Goal: Transaction & Acquisition: Purchase product/service

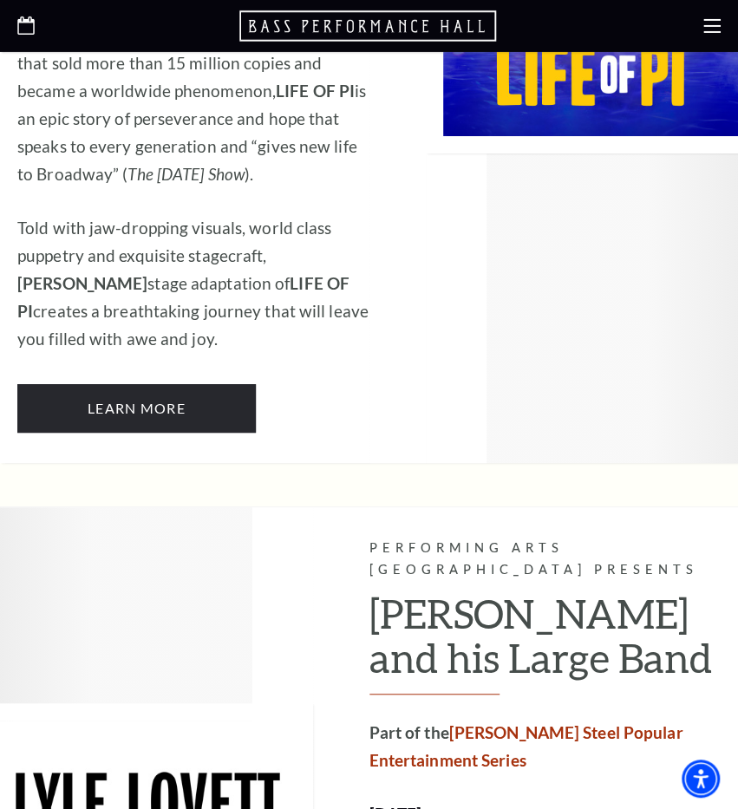
scroll to position [2126, 0]
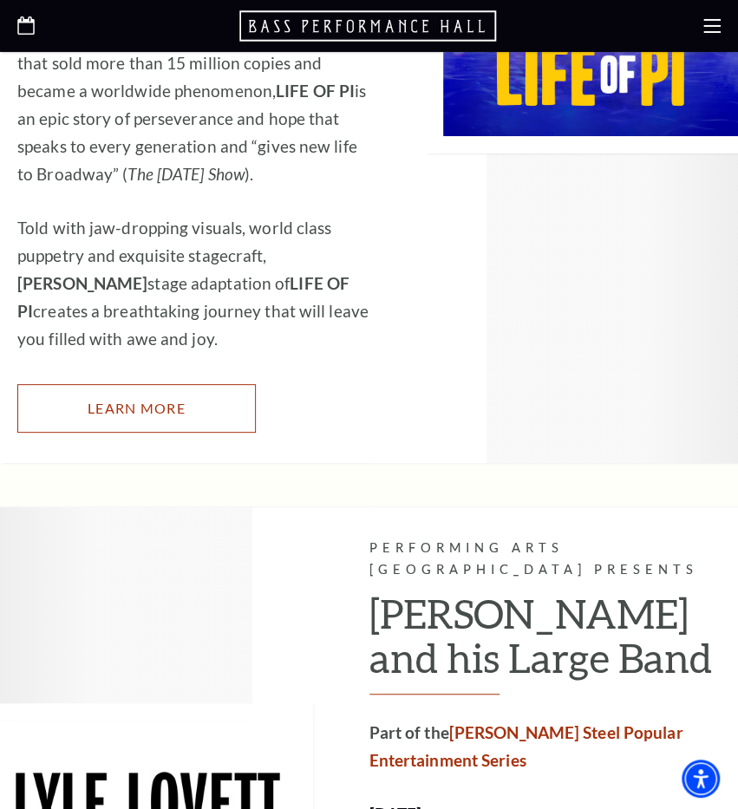
click at [203, 384] on link "Learn More" at bounding box center [136, 408] width 238 height 49
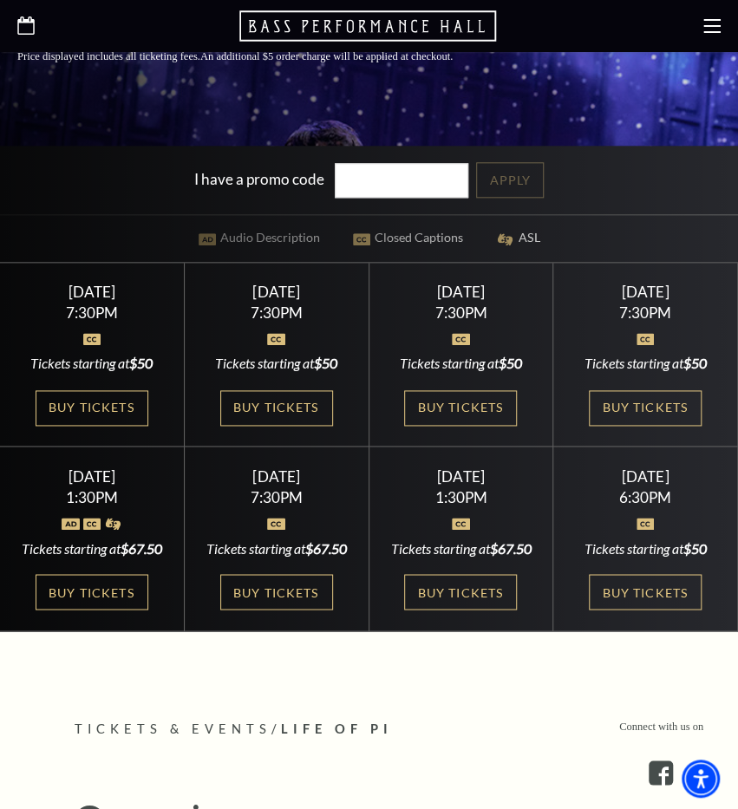
scroll to position [555, 0]
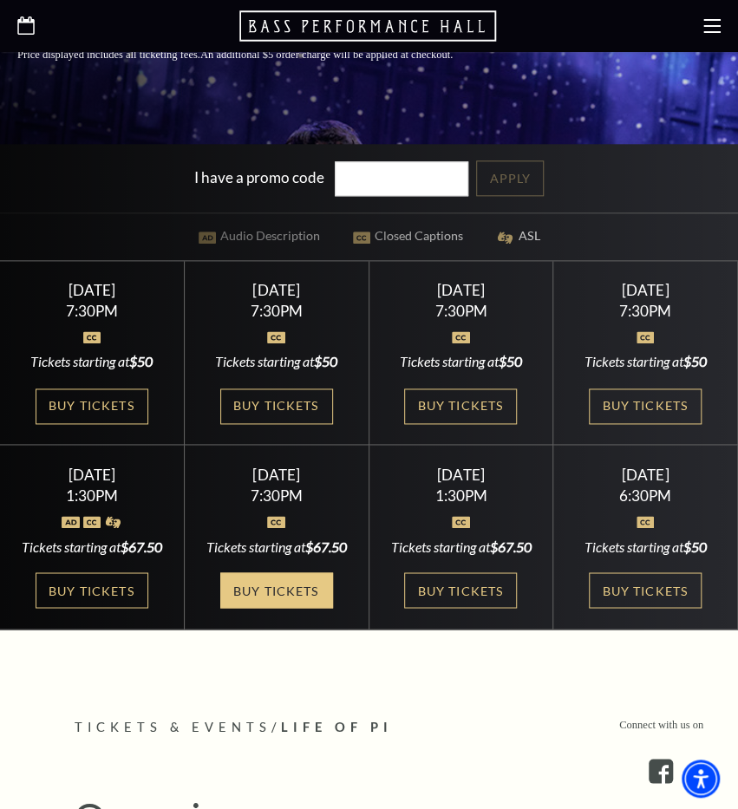
click at [245, 608] on link "Buy Tickets" at bounding box center [276, 590] width 113 height 36
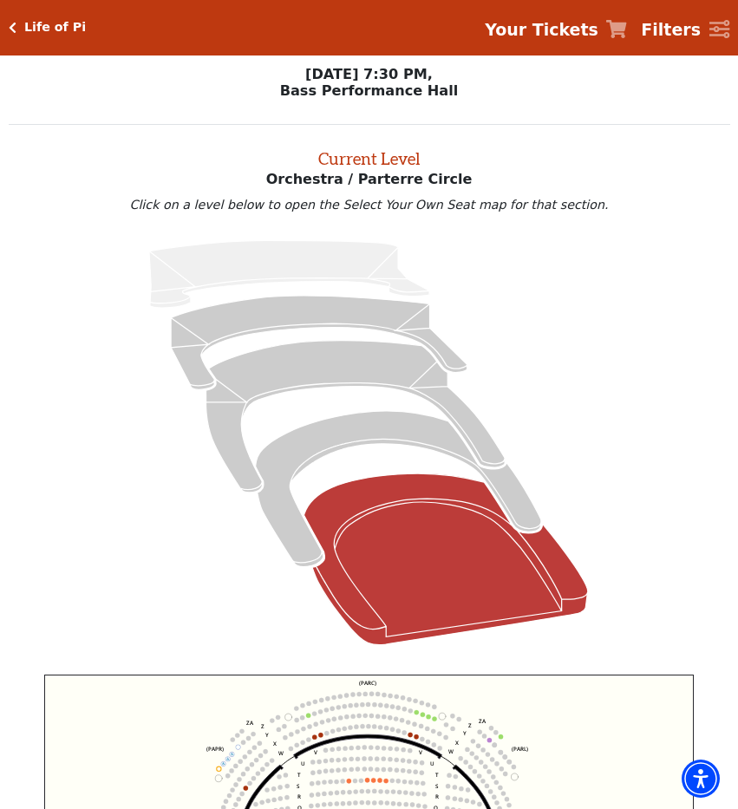
scroll to position [303, 0]
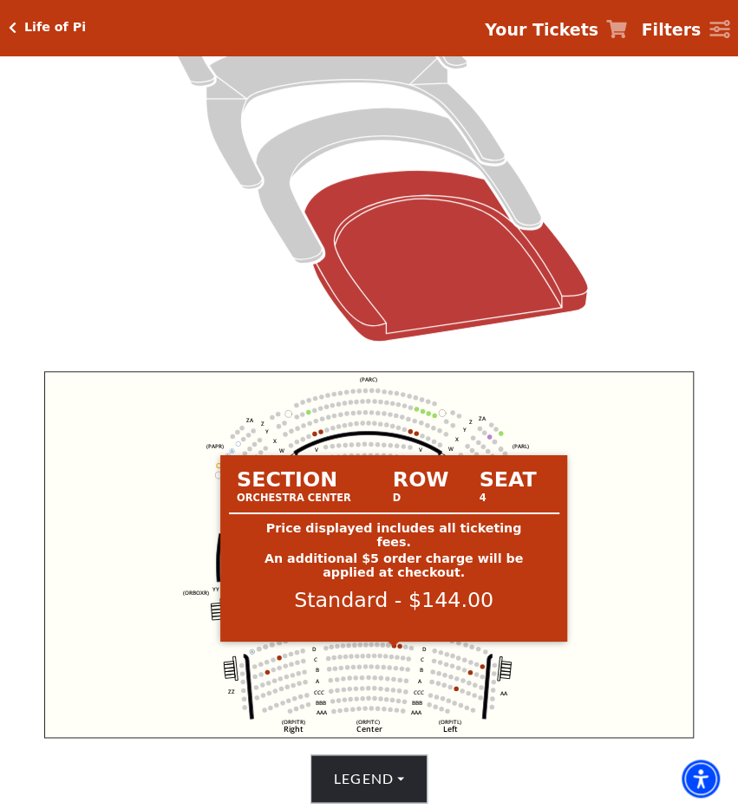
click at [394, 648] on circle at bounding box center [394, 645] width 4 height 4
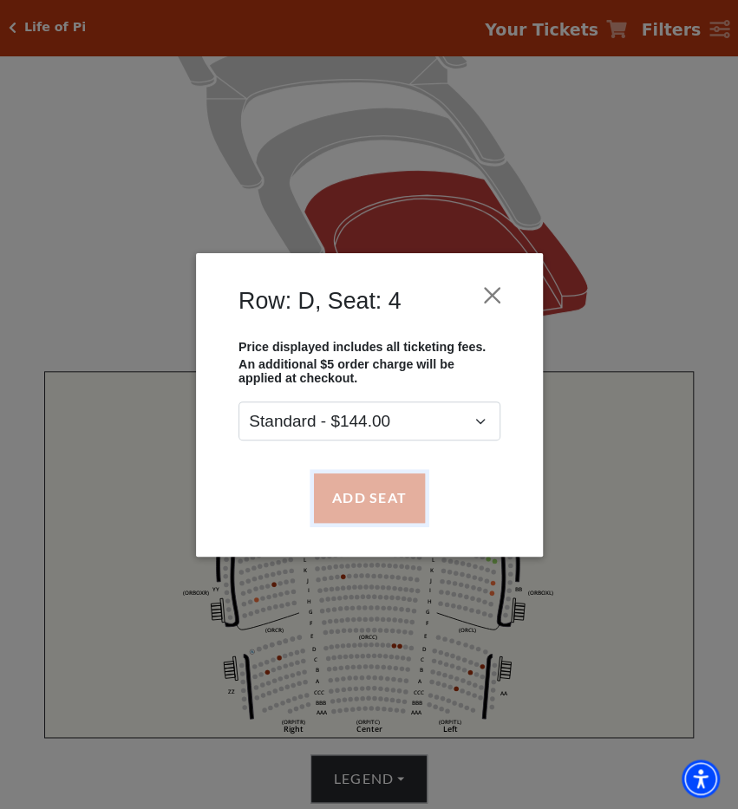
click at [393, 502] on button "Add Seat" at bounding box center [368, 497] width 111 height 49
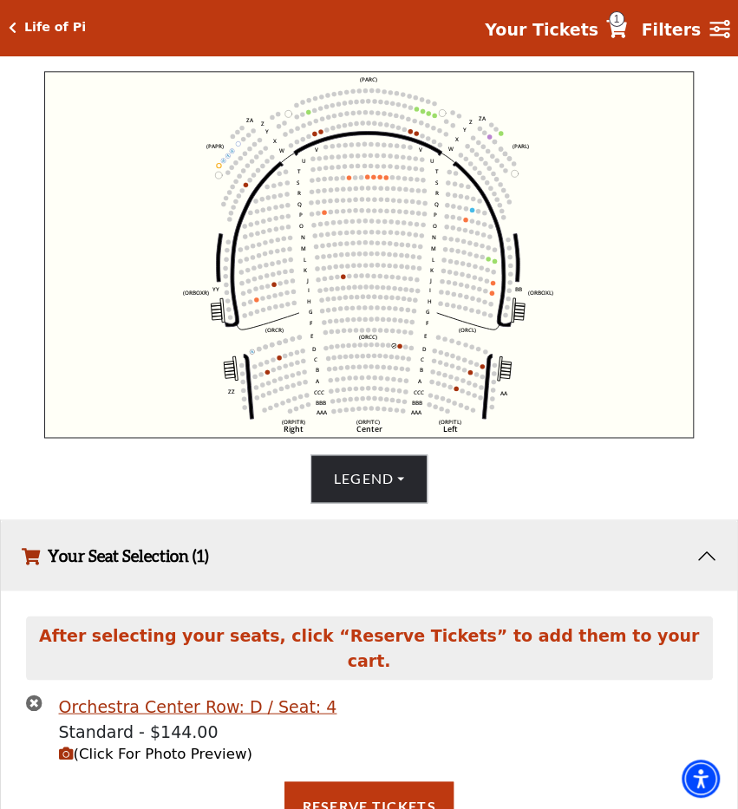
scroll to position [603, 0]
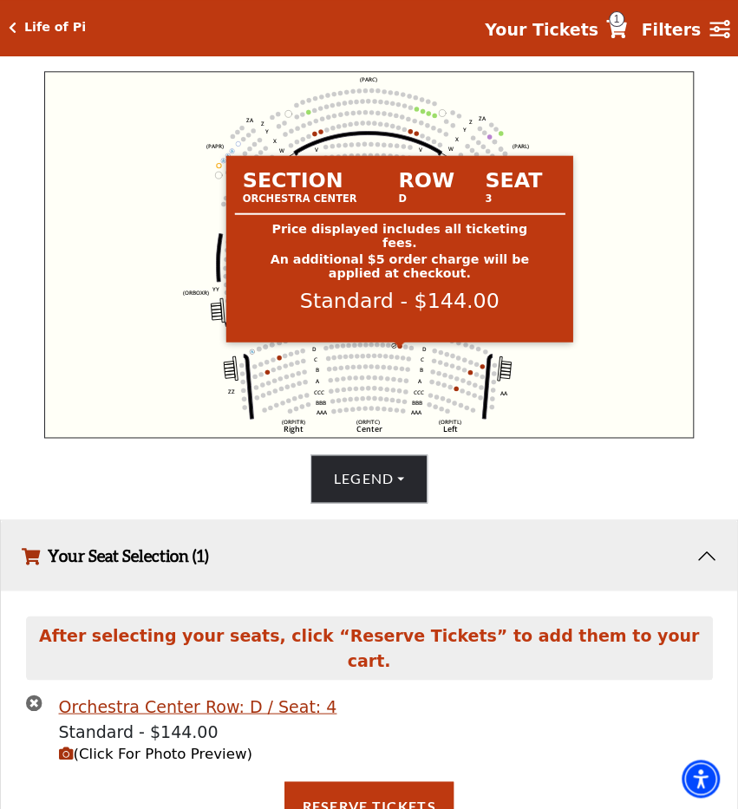
click at [400, 348] on circle at bounding box center [399, 345] width 4 height 4
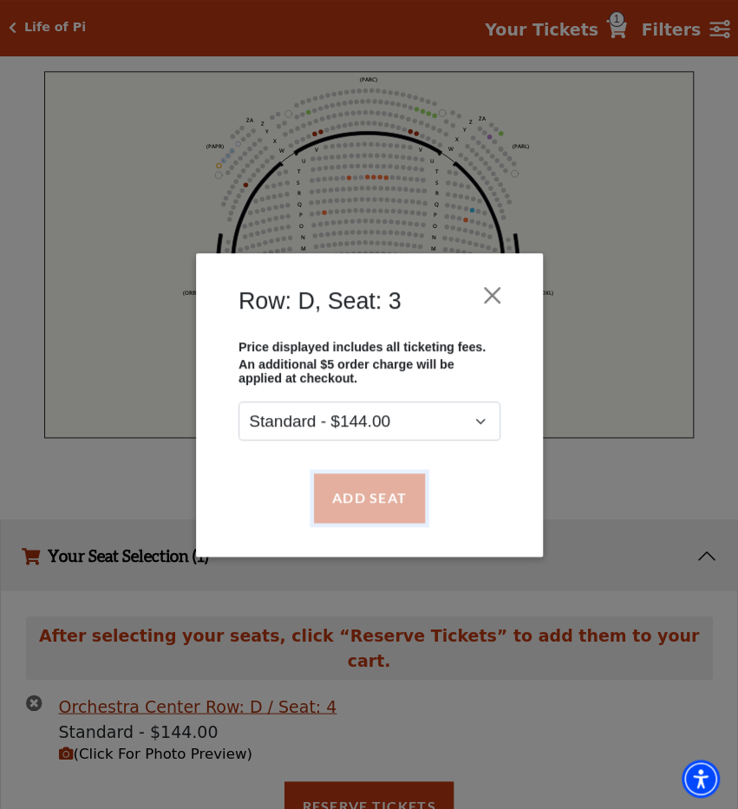
click at [344, 480] on button "Add Seat" at bounding box center [368, 497] width 111 height 49
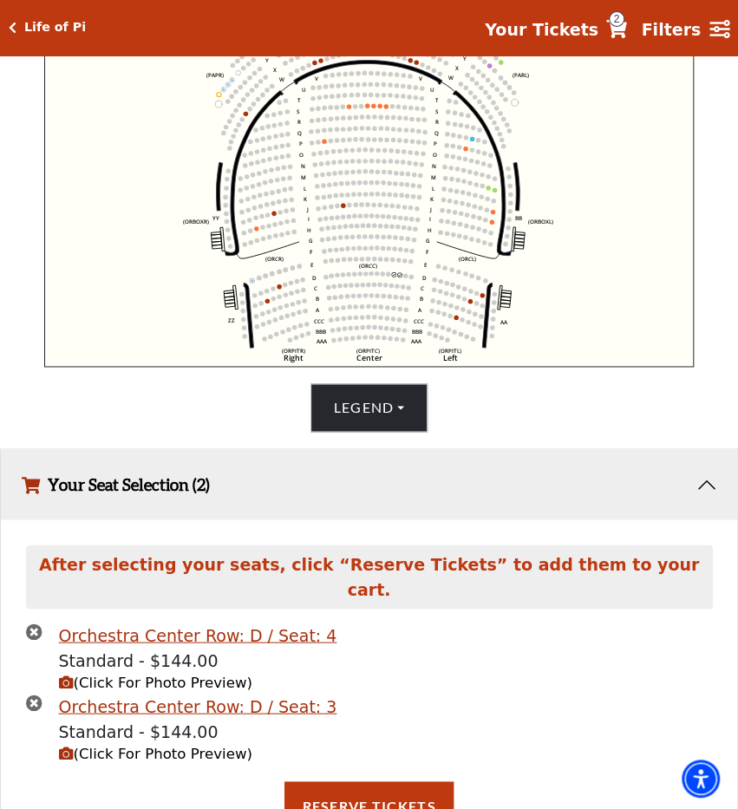
scroll to position [674, 0]
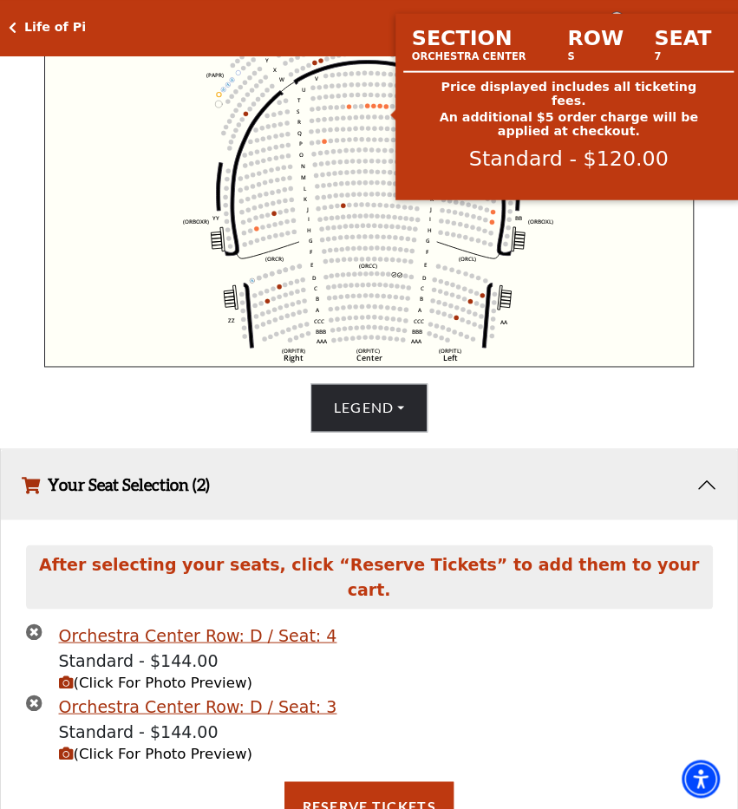
click at [388, 108] on circle at bounding box center [386, 106] width 4 height 4
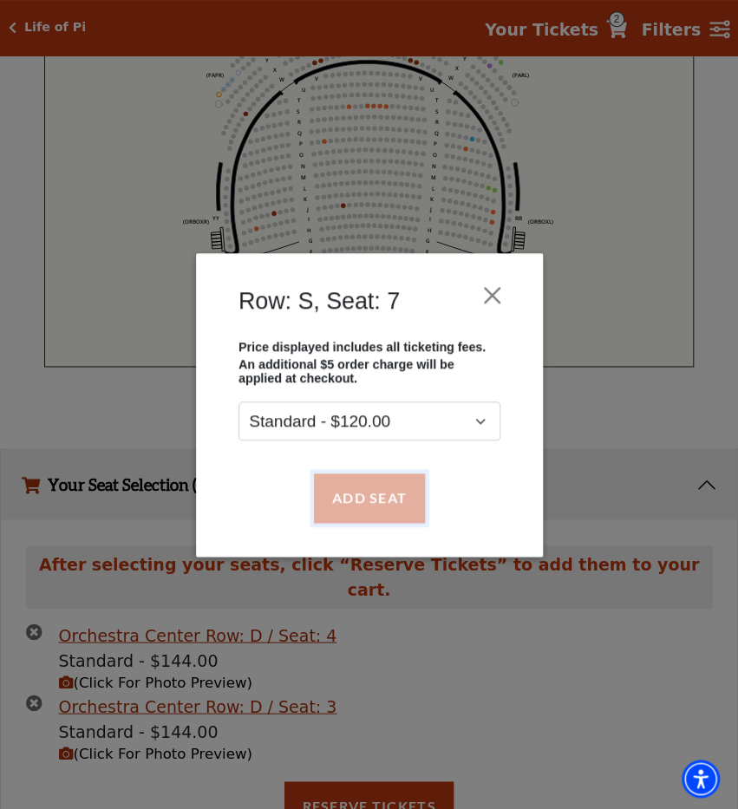
click at [371, 484] on button "Add Seat" at bounding box center [368, 497] width 111 height 49
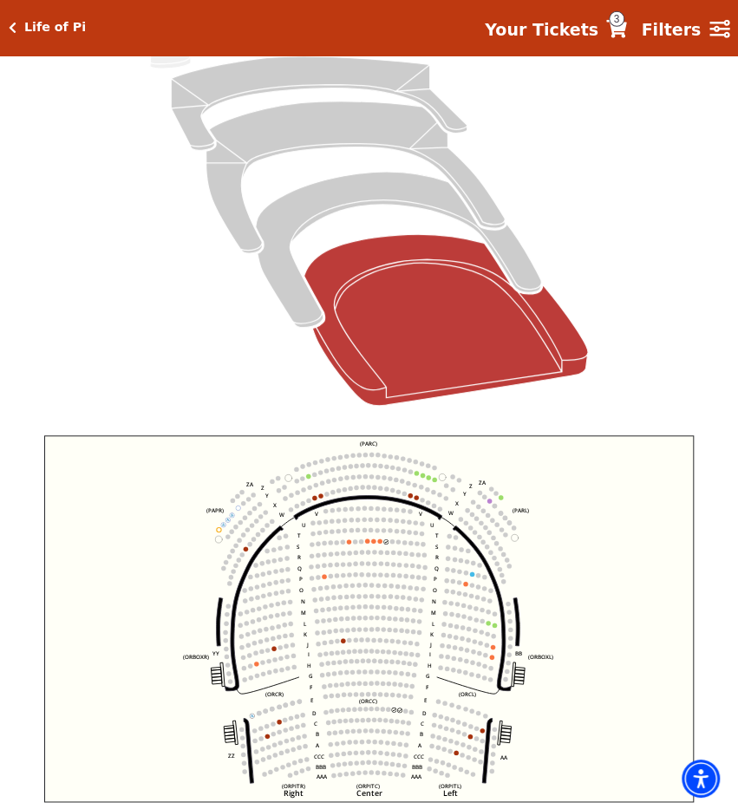
scroll to position [239, 0]
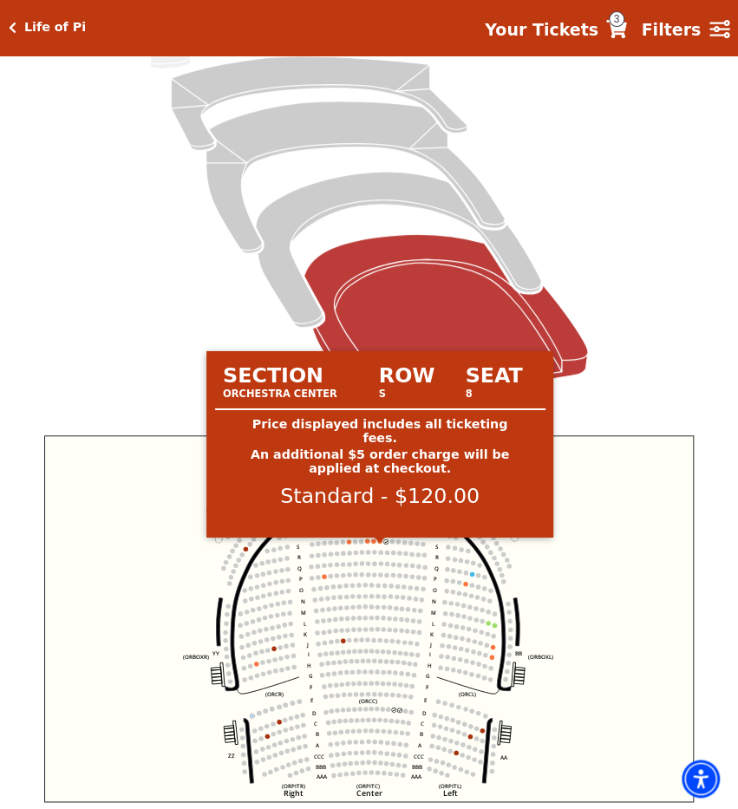
click at [380, 543] on circle at bounding box center [379, 540] width 4 height 4
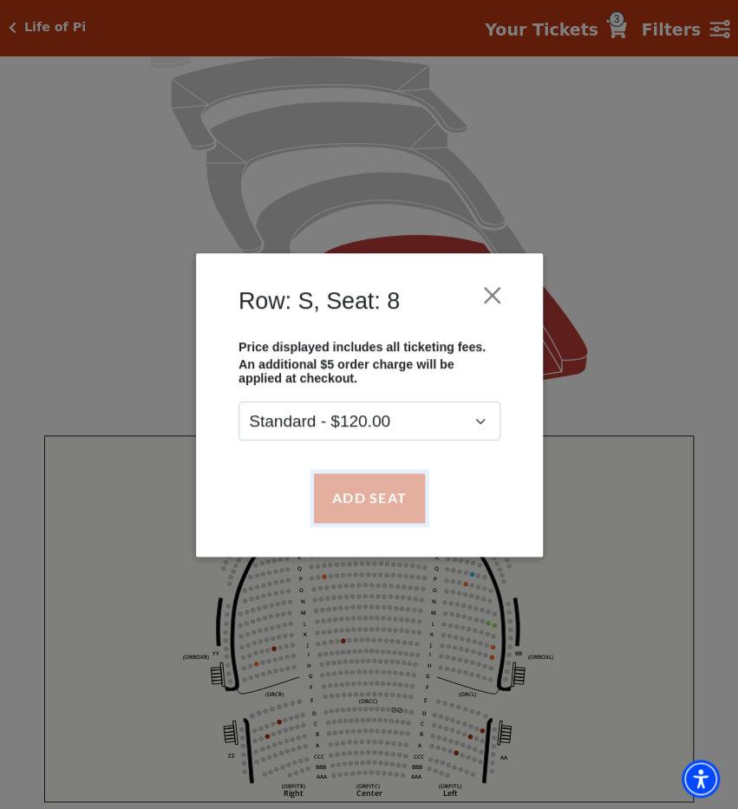
click at [381, 502] on button "Add Seat" at bounding box center [368, 497] width 111 height 49
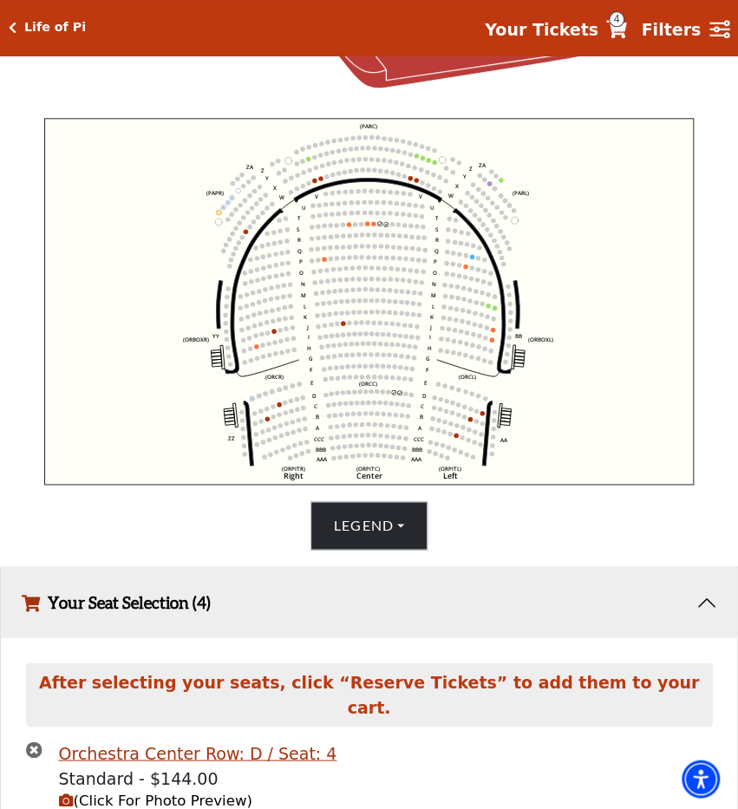
scroll to position [534, 0]
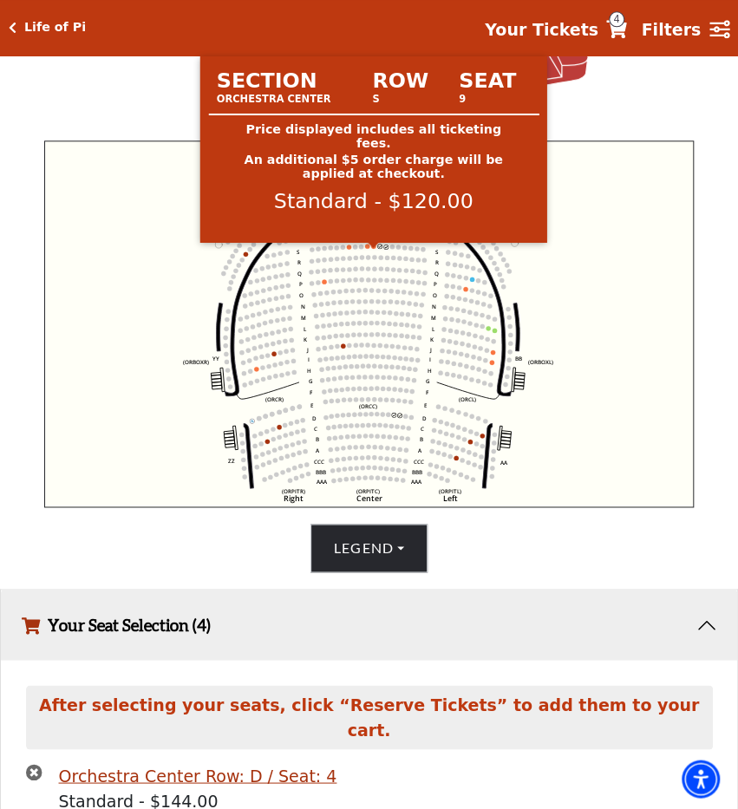
click at [373, 248] on circle at bounding box center [373, 246] width 4 height 4
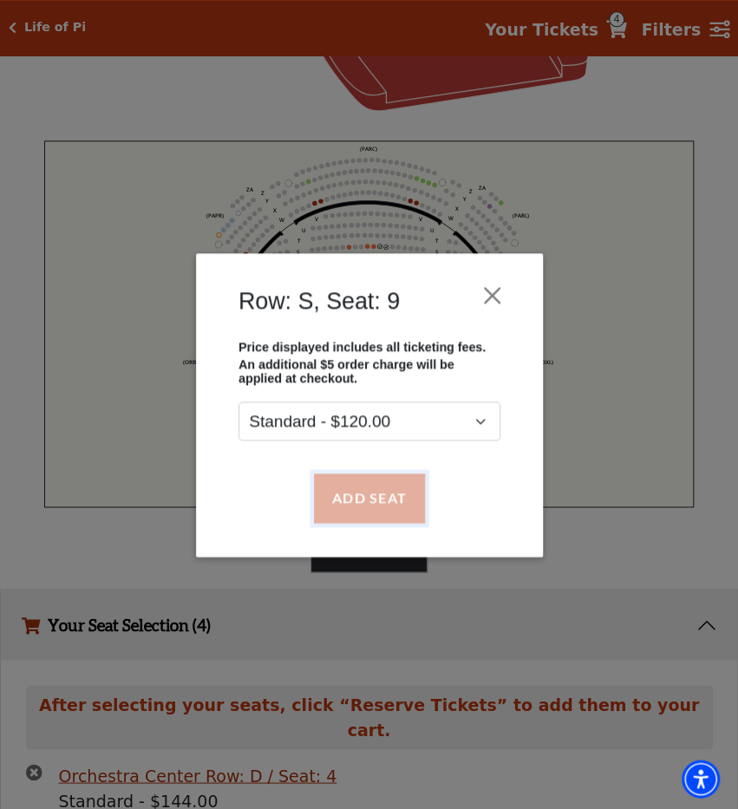
click at [374, 479] on button "Add Seat" at bounding box center [368, 497] width 111 height 49
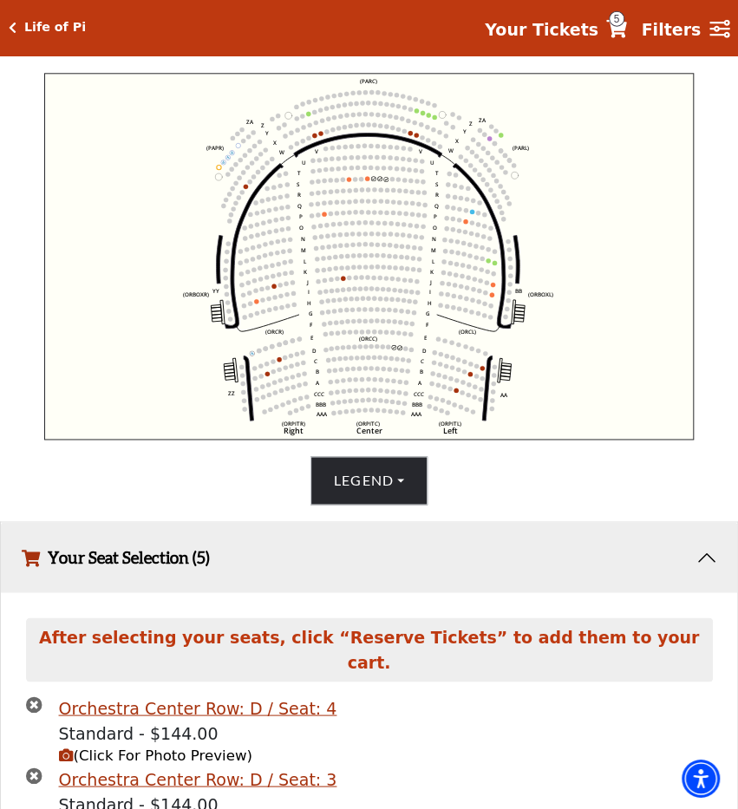
scroll to position [588, 0]
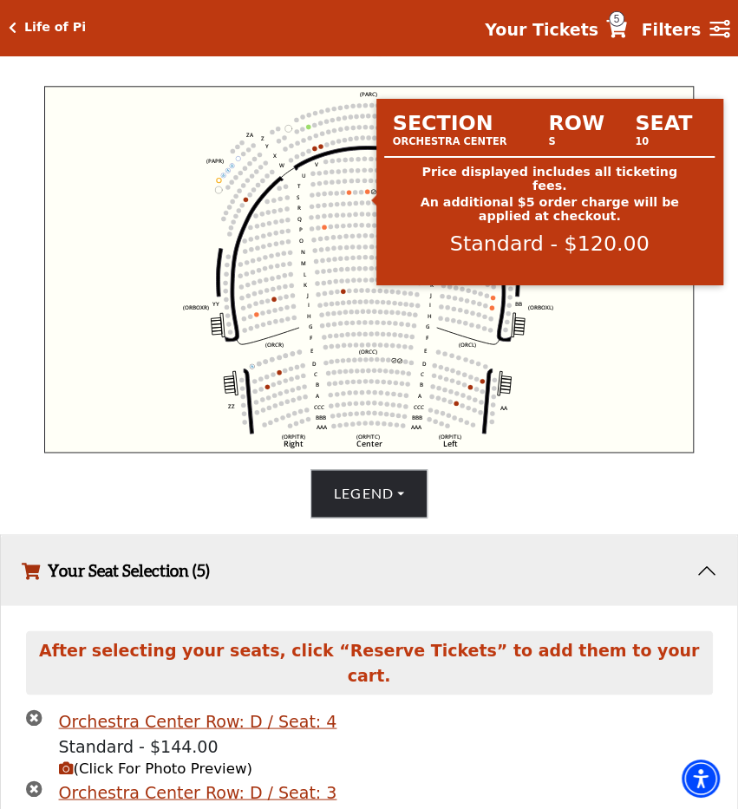
click at [366, 194] on circle at bounding box center [367, 192] width 4 height 4
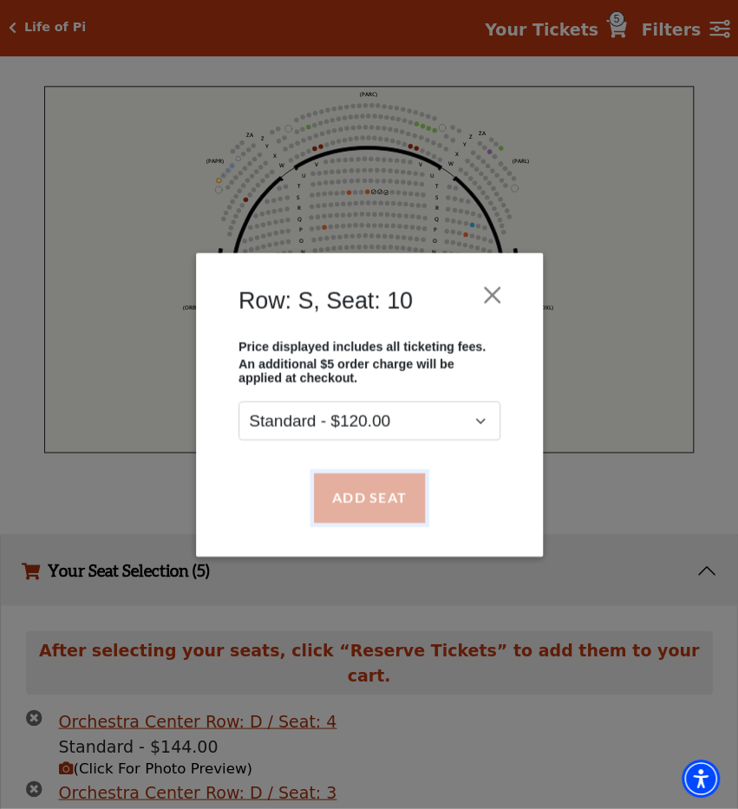
click at [367, 502] on button "Add Seat" at bounding box center [368, 497] width 111 height 49
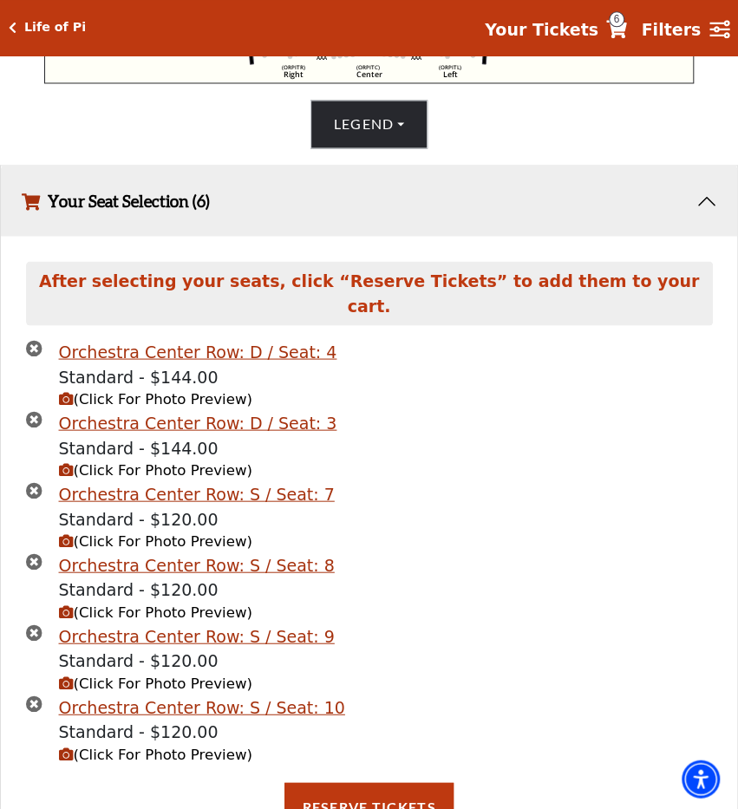
scroll to position [959, 0]
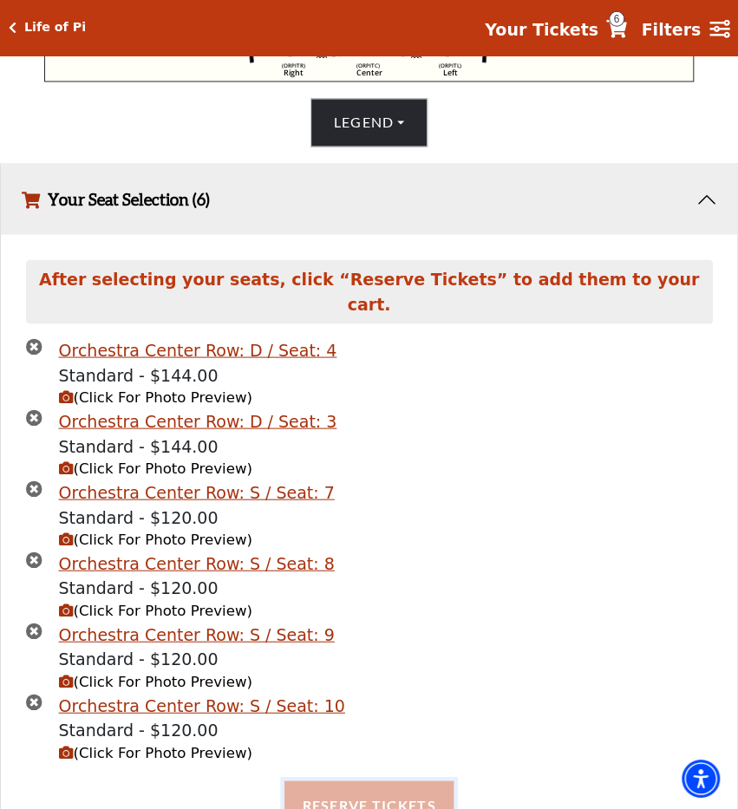
click at [368, 781] on button "Reserve Tickets" at bounding box center [368, 805] width 168 height 49
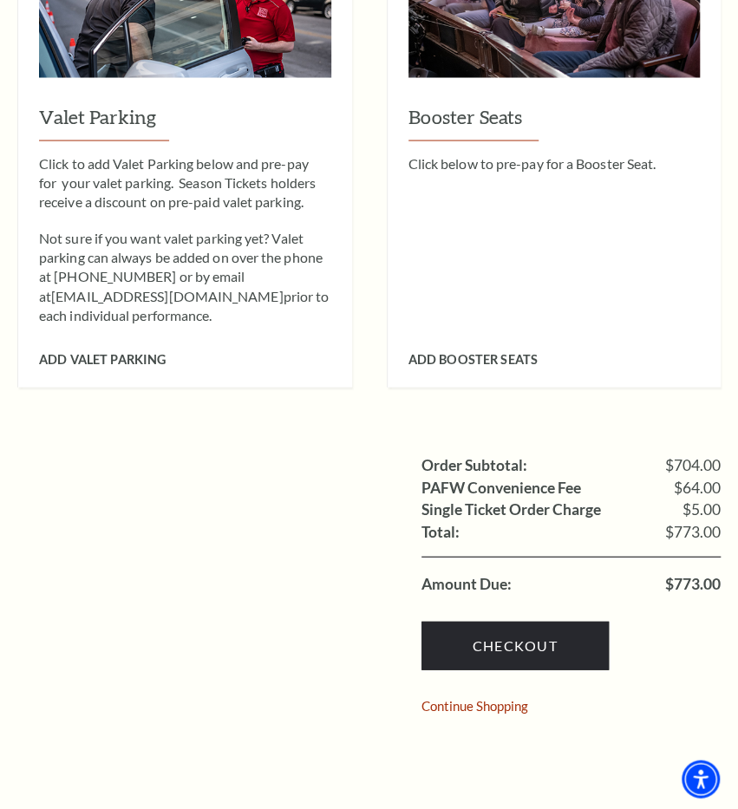
scroll to position [1097, 0]
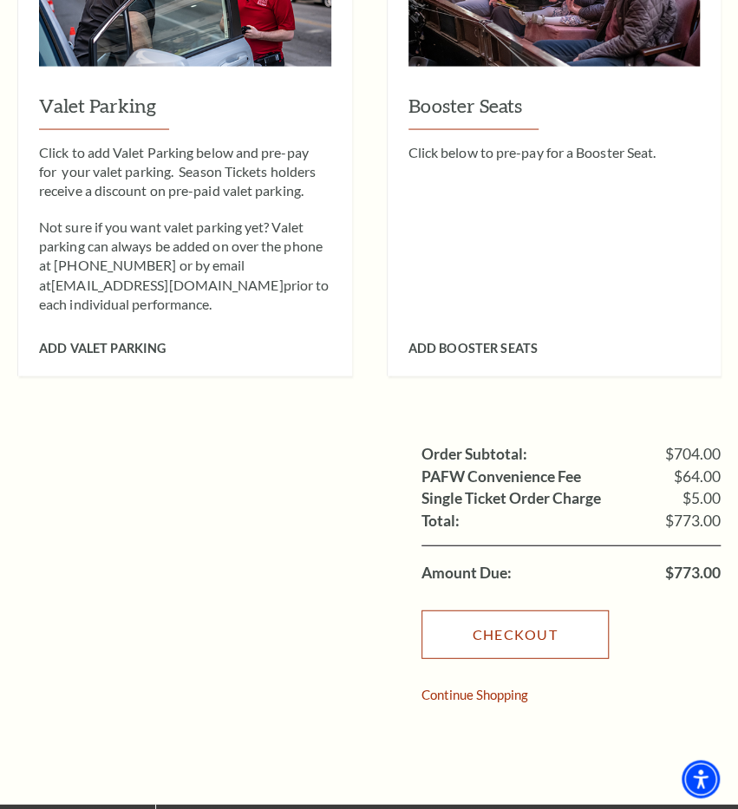
click at [547, 618] on link "Checkout" at bounding box center [514, 633] width 187 height 49
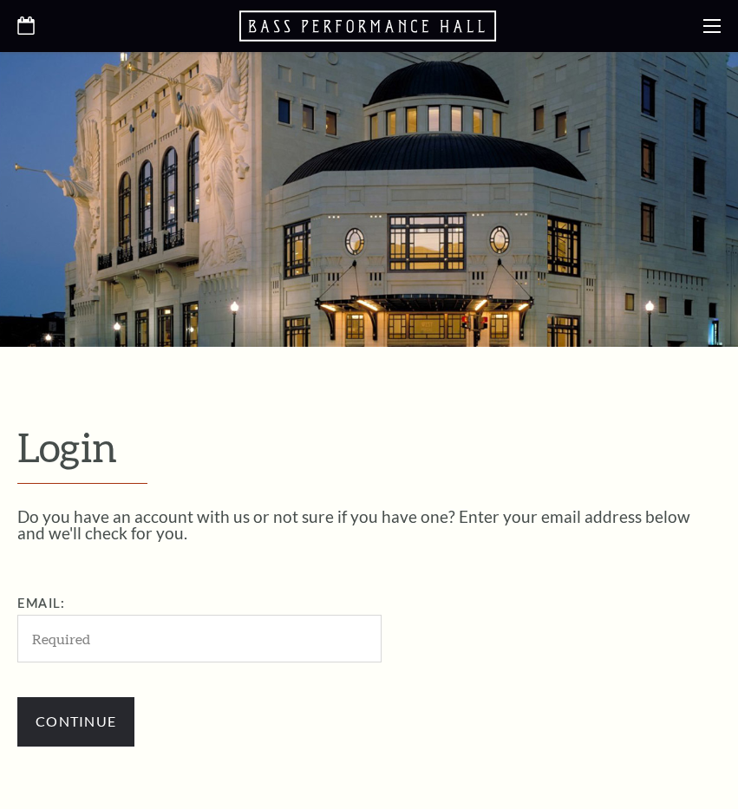
scroll to position [425, 0]
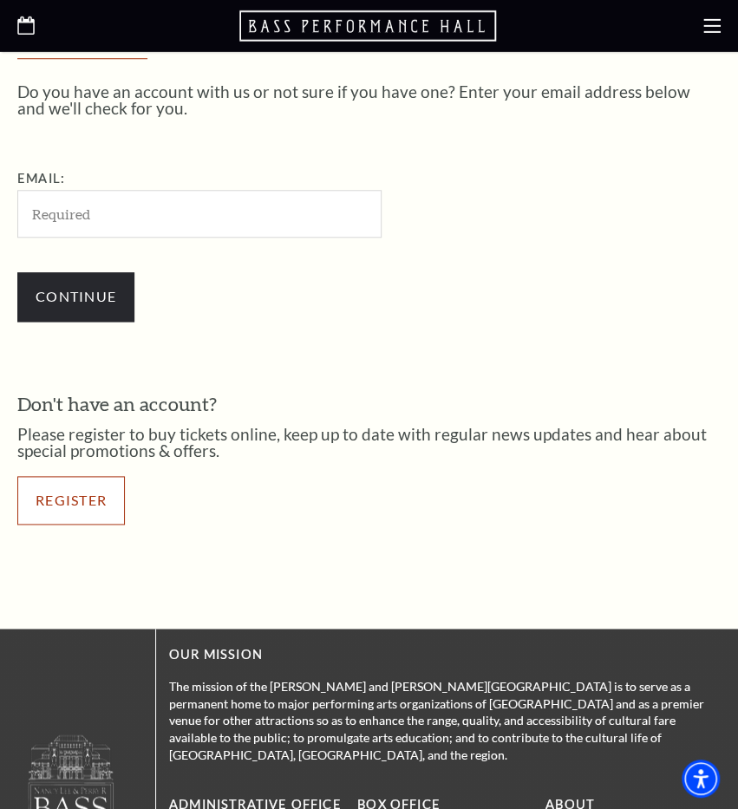
click at [68, 500] on link "Register" at bounding box center [70, 500] width 107 height 49
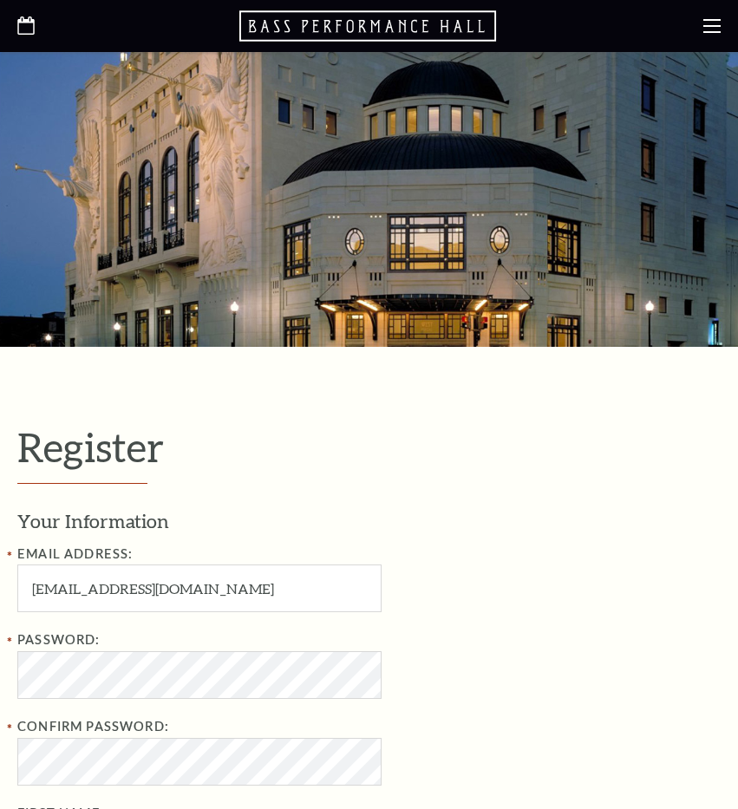
select select "1"
select select "TX"
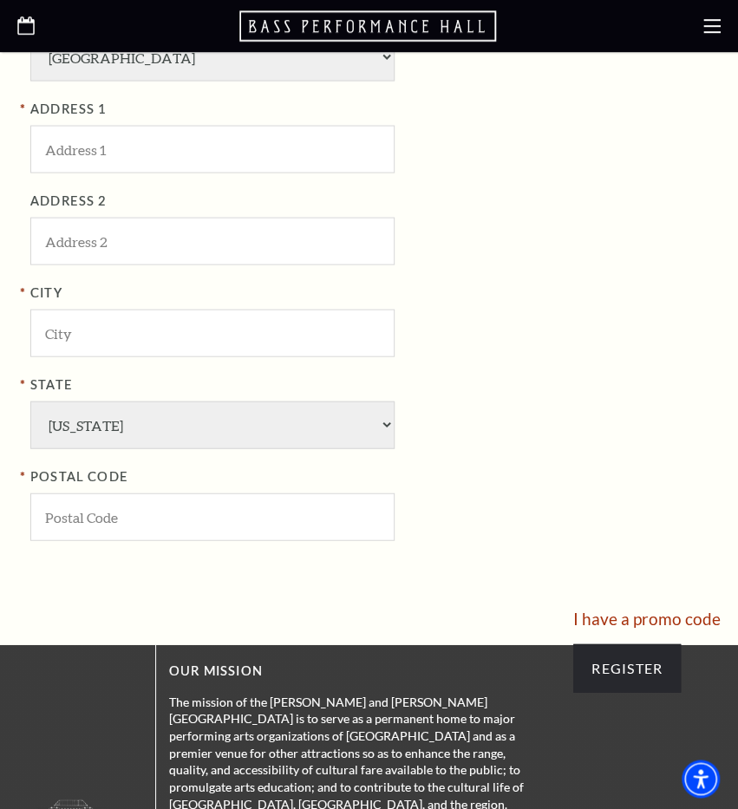
scroll to position [1113, 0]
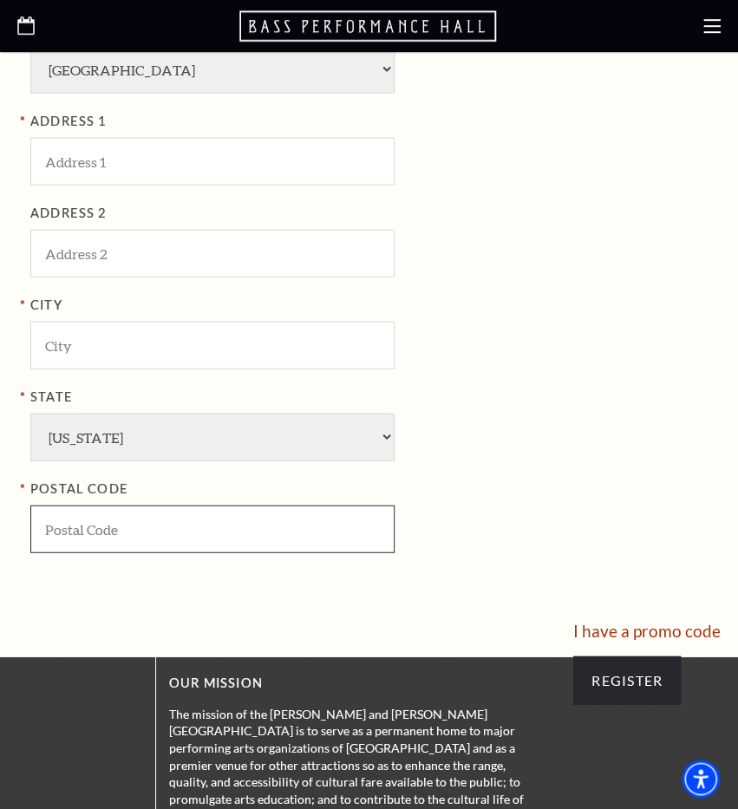
click at [335, 524] on input "POSTAL CODE" at bounding box center [212, 529] width 364 height 48
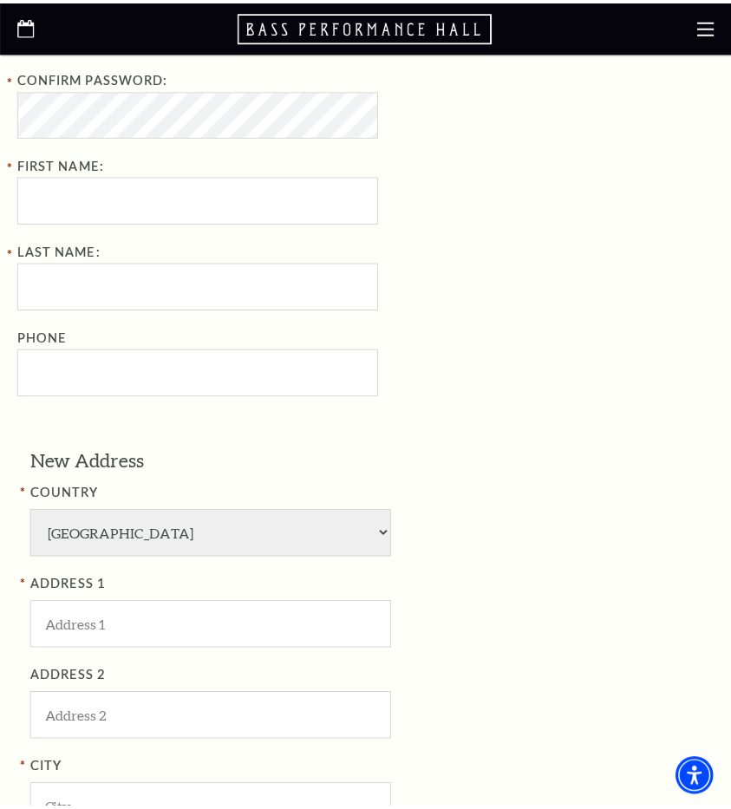
scroll to position [596, 0]
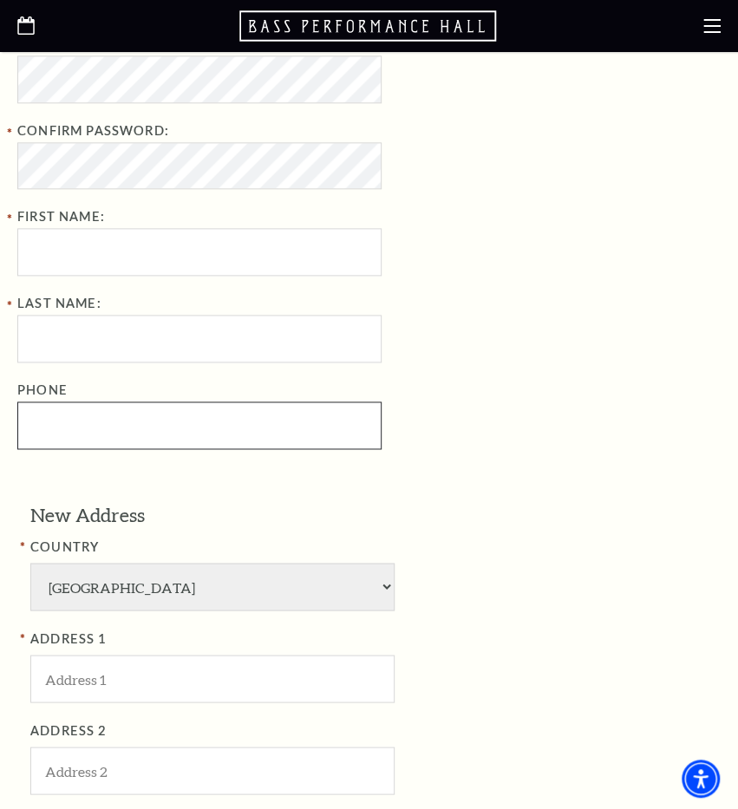
click at [302, 425] on input "Phone" at bounding box center [199, 425] width 364 height 48
paste input "(949) 278-59"
type input "("
click at [101, 424] on input "Phone" at bounding box center [199, 425] width 364 height 48
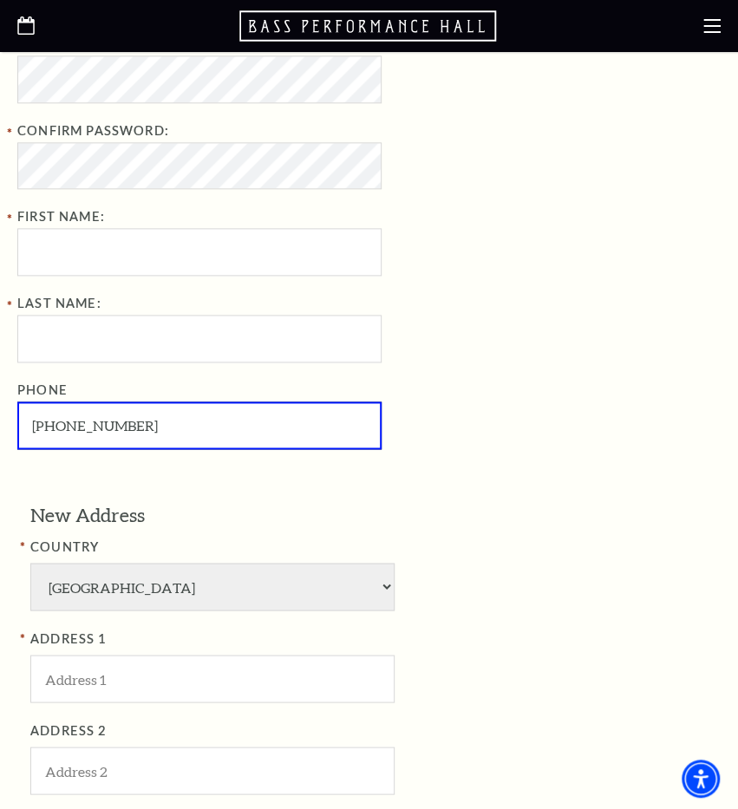
type input "949-278-5975"
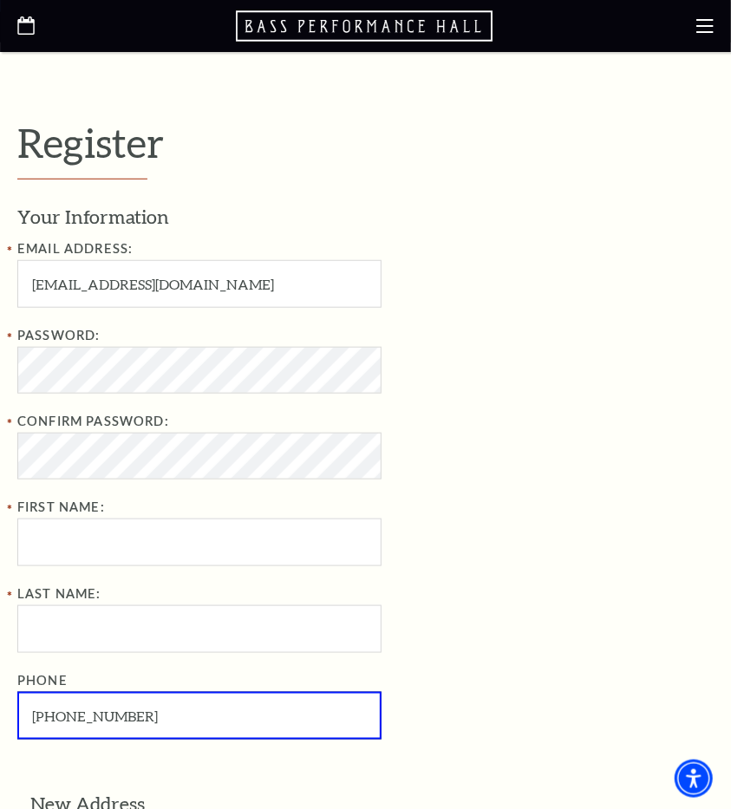
scroll to position [304, 0]
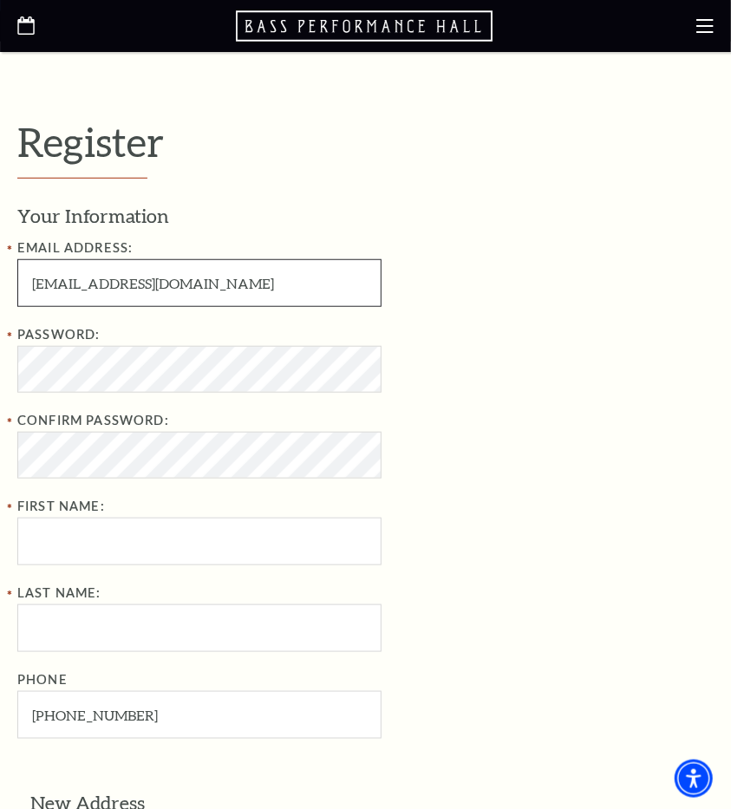
click at [114, 284] on input "franciscompt422@yahoo.com" at bounding box center [199, 283] width 364 height 48
type input "zacharybooth422@yahoo.com"
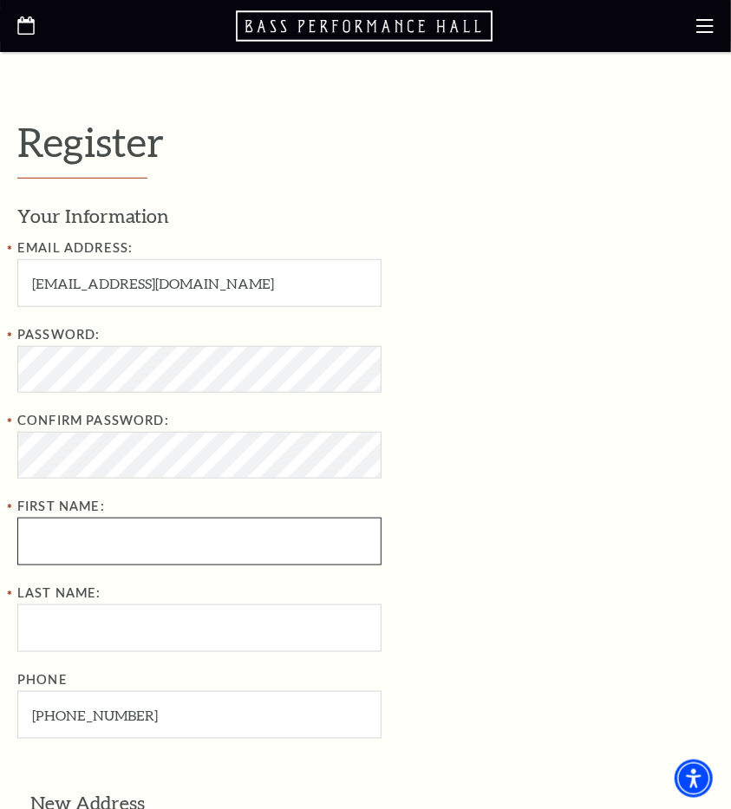
click at [122, 552] on input "First Name:" at bounding box center [199, 542] width 364 height 48
type input "Zachary"
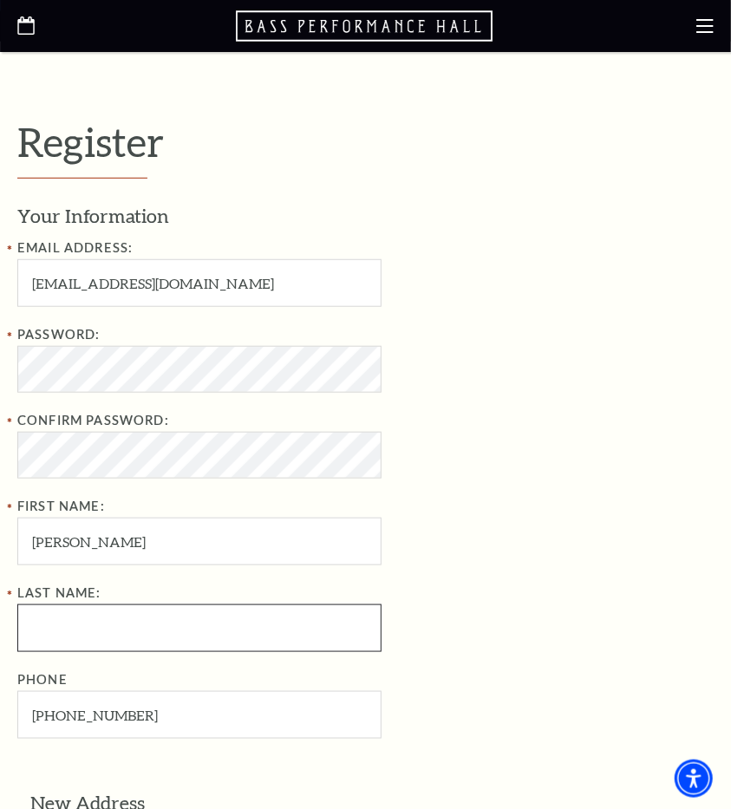
click at [300, 616] on input "Last Name:" at bounding box center [199, 628] width 364 height 48
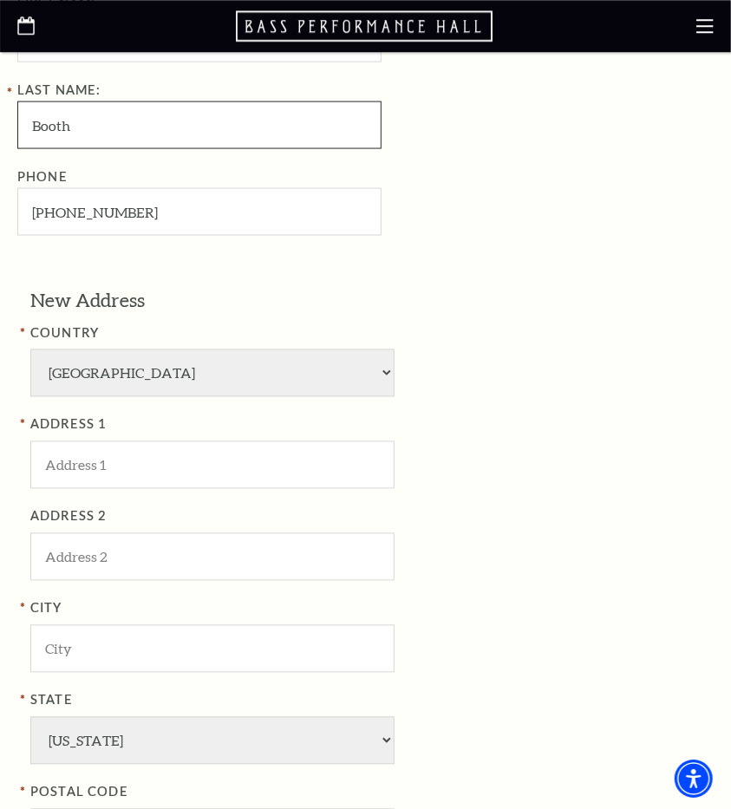
scroll to position [809, 0]
type input "Booth"
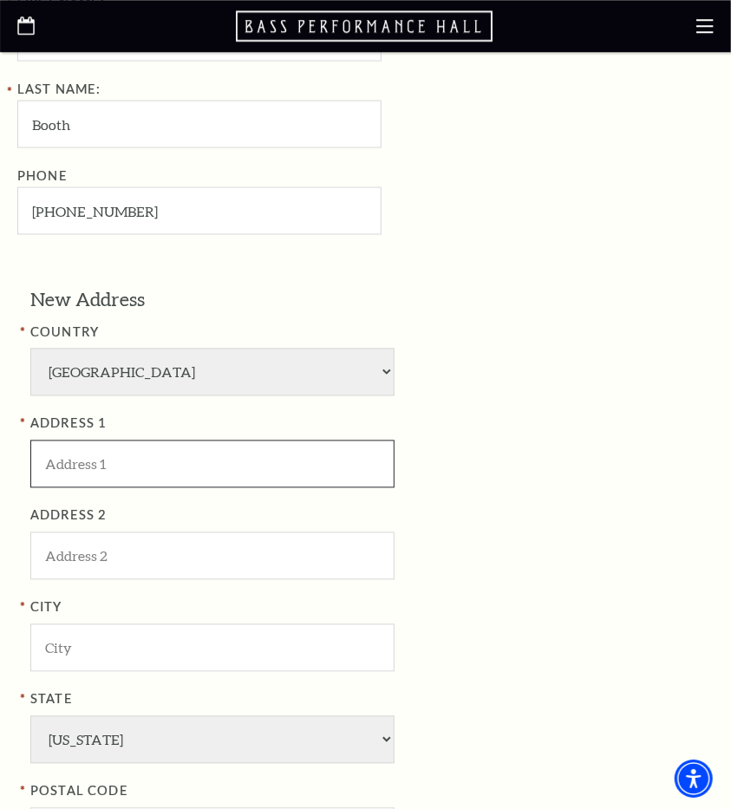
click at [190, 449] on input "ADDRESS 1" at bounding box center [212, 464] width 364 height 48
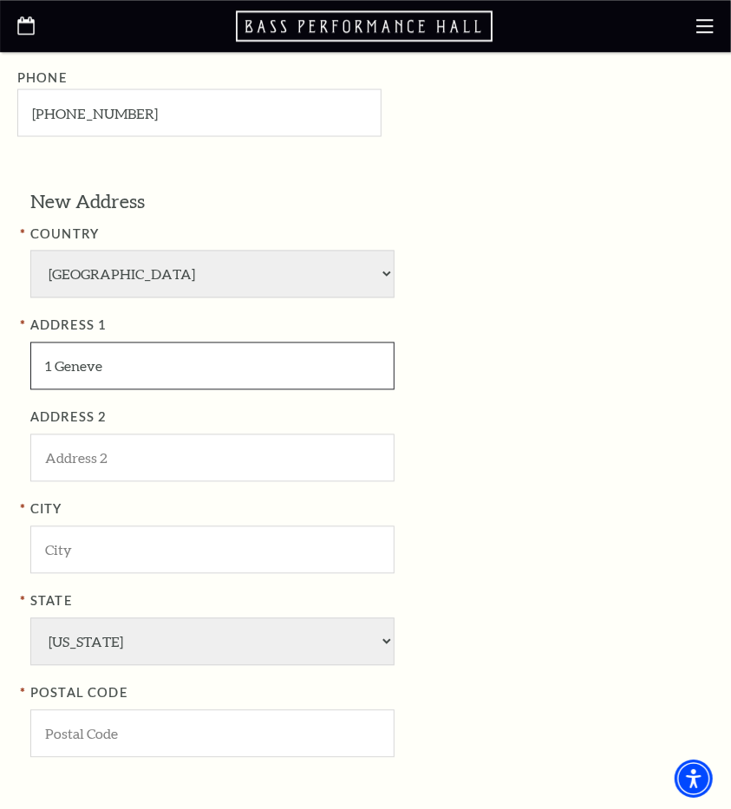
scroll to position [910, 0]
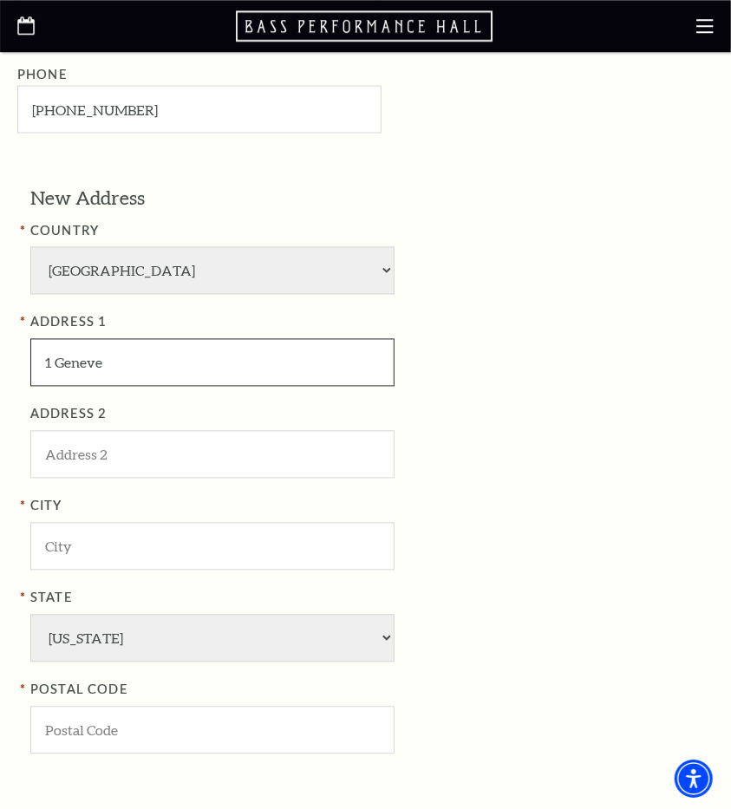
type input "1 Geneve"
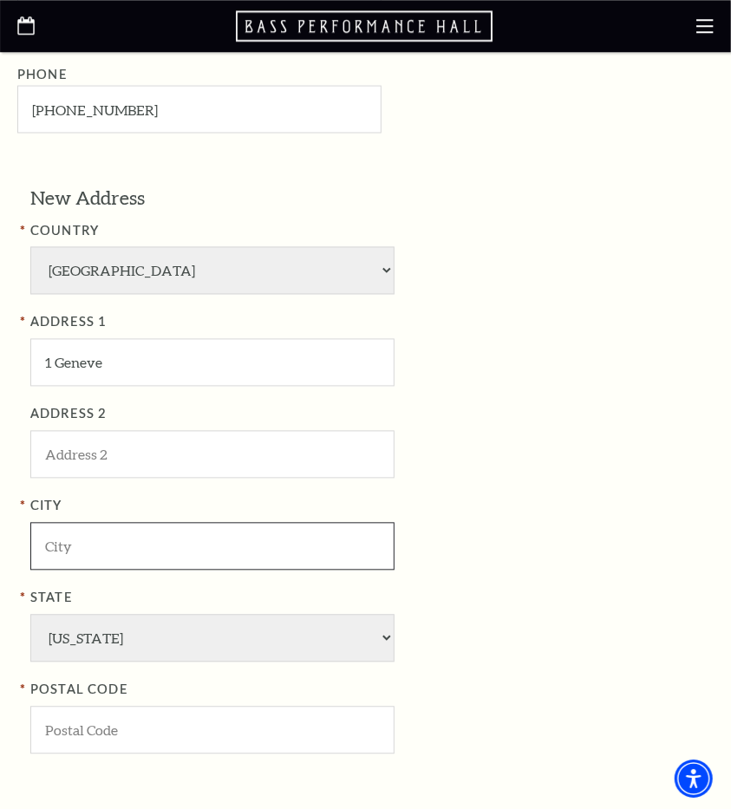
click at [354, 537] on input "City" at bounding box center [212, 546] width 364 height 48
click at [319, 548] on input "City" at bounding box center [212, 546] width 364 height 48
click at [94, 548] on input "City" at bounding box center [212, 546] width 364 height 48
paste input "Newport Beach"
type input "Newport Beach"
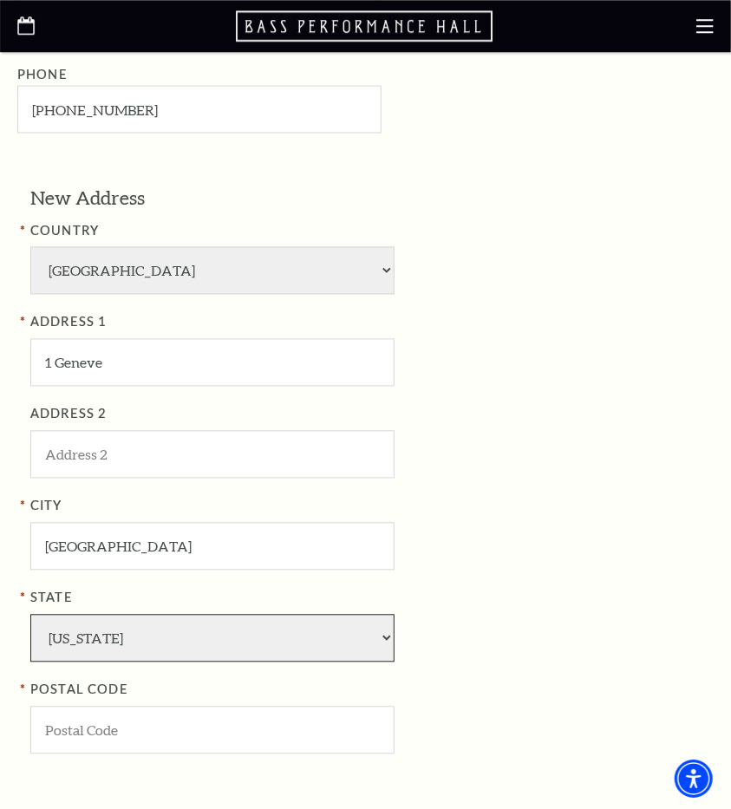
click at [30, 614] on select "Alabama Alaska American Embassy American Embassy American Samoa Arizona Arkansa…" at bounding box center [212, 638] width 364 height 48
select select "CA"
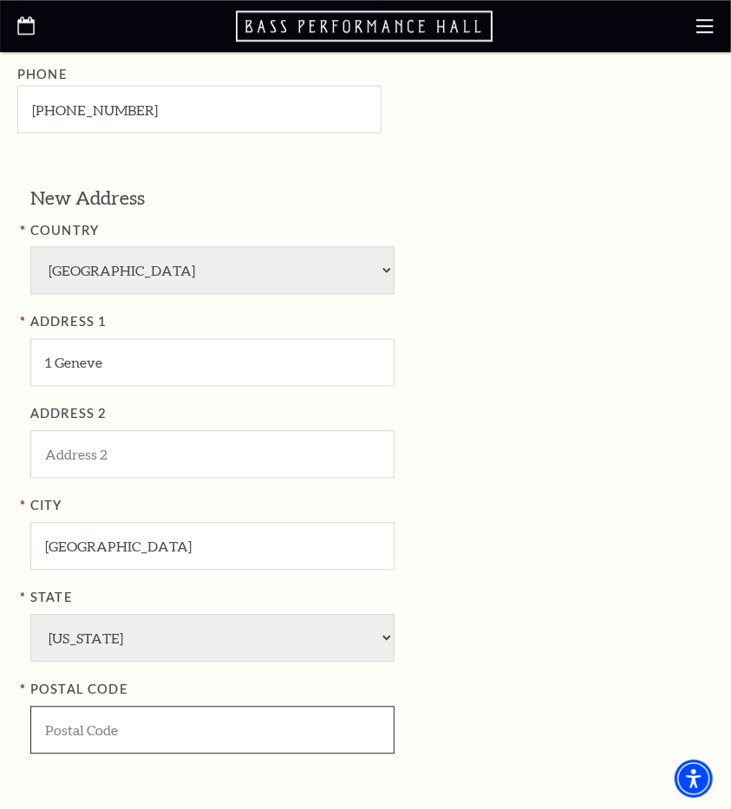
click at [58, 720] on input "POSTAL CODE" at bounding box center [212, 730] width 364 height 48
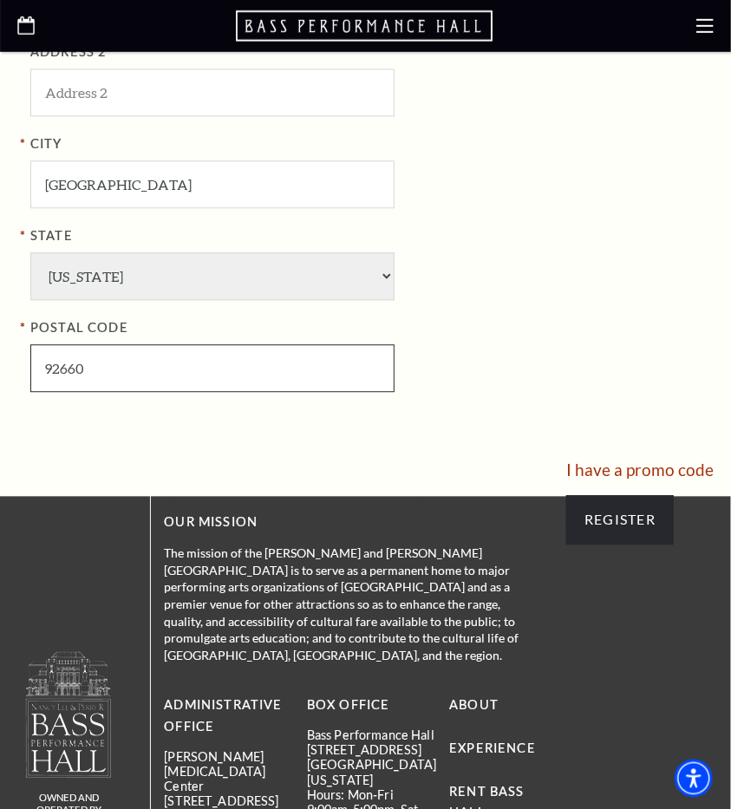
scroll to position [1270, 0]
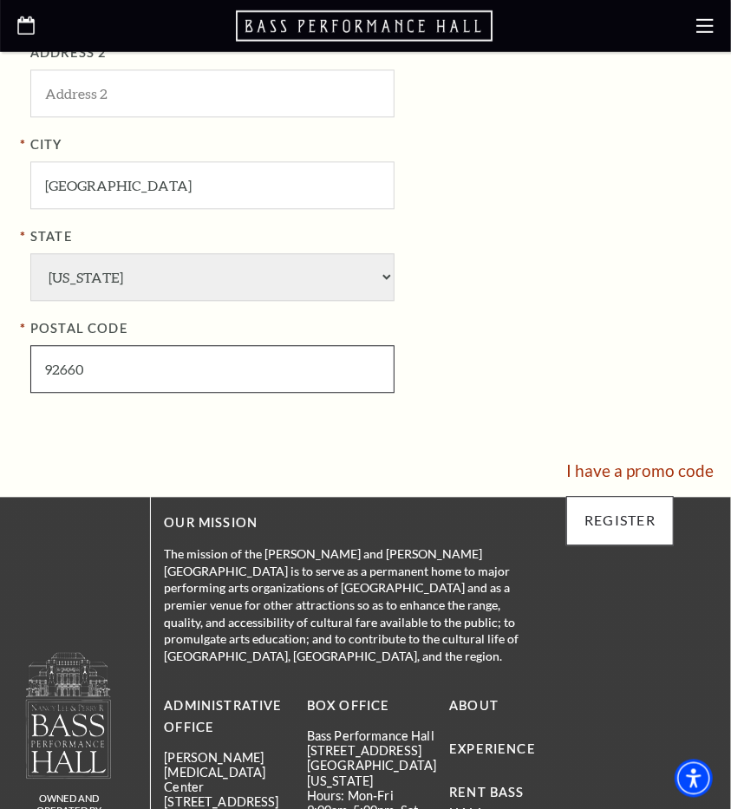
type input "92660"
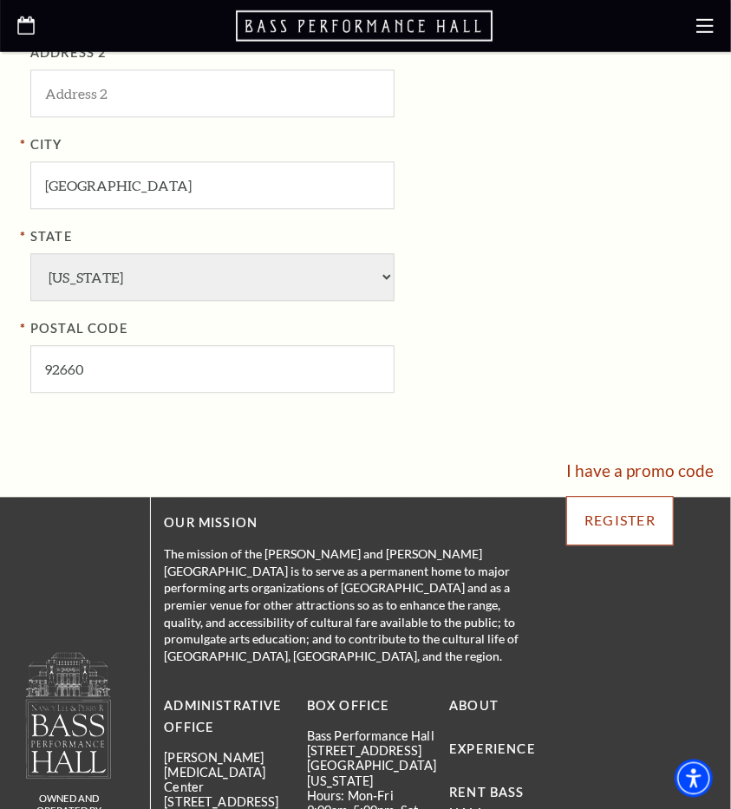
click at [655, 501] on input "Register" at bounding box center [619, 521] width 107 height 49
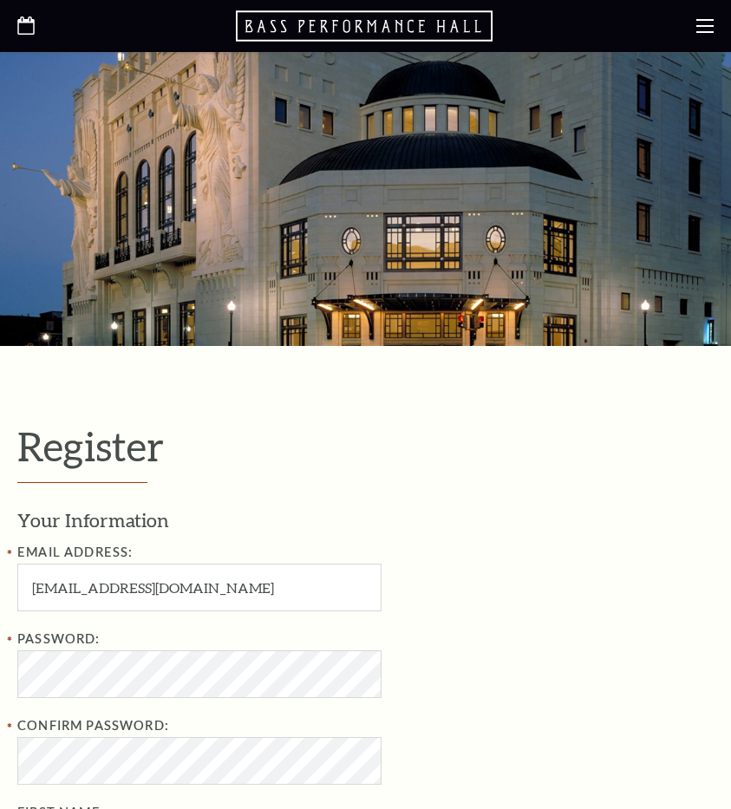
select select "1"
select select "TX"
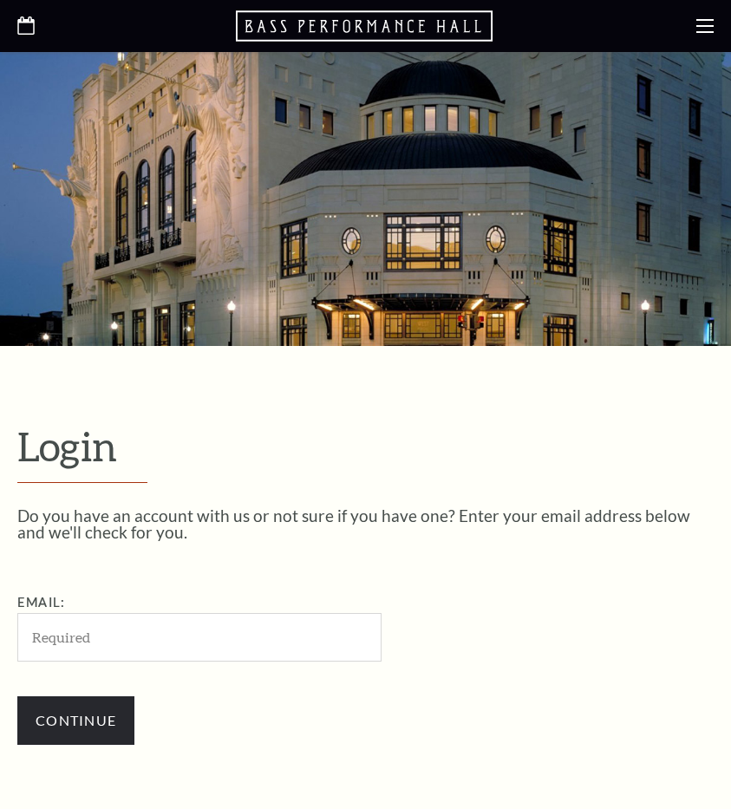
scroll to position [423, 0]
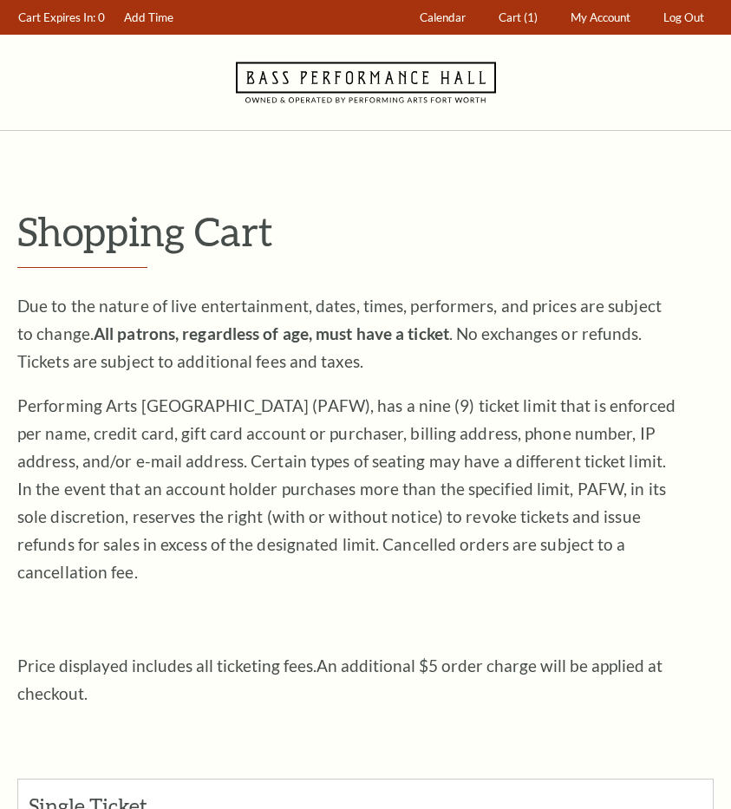
scroll to position [1097, 0]
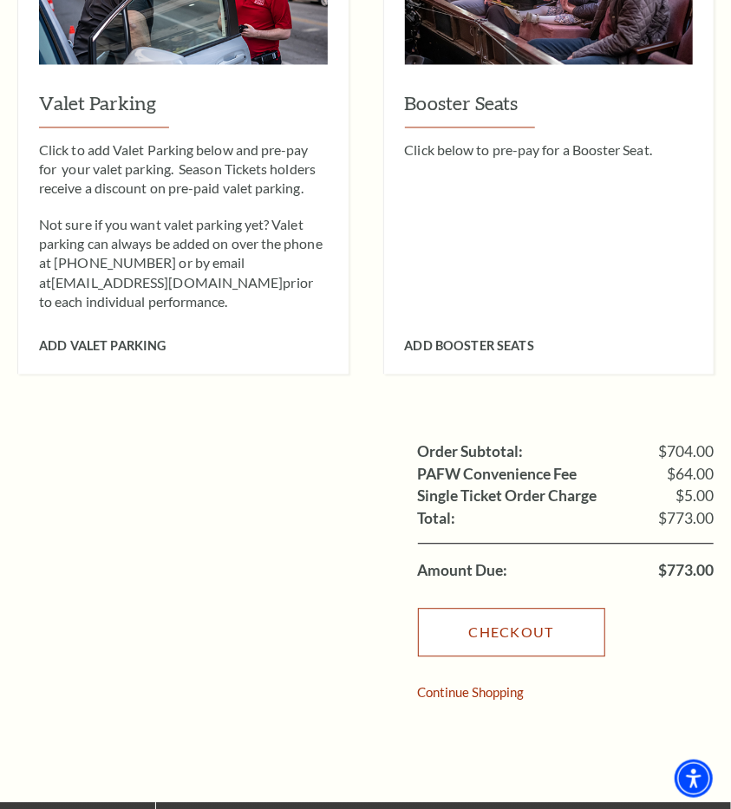
click at [497, 608] on link "Checkout" at bounding box center [511, 632] width 187 height 49
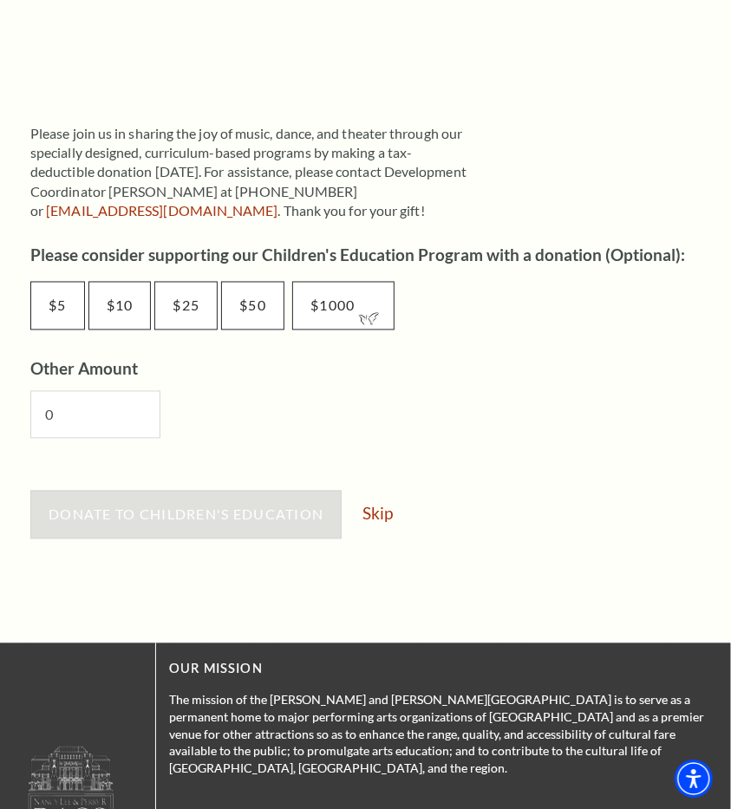
scroll to position [846, 0]
click at [391, 525] on div "Donate to Children's Education Skip" at bounding box center [371, 525] width 683 height 66
click at [384, 518] on link "Skip" at bounding box center [377, 514] width 30 height 16
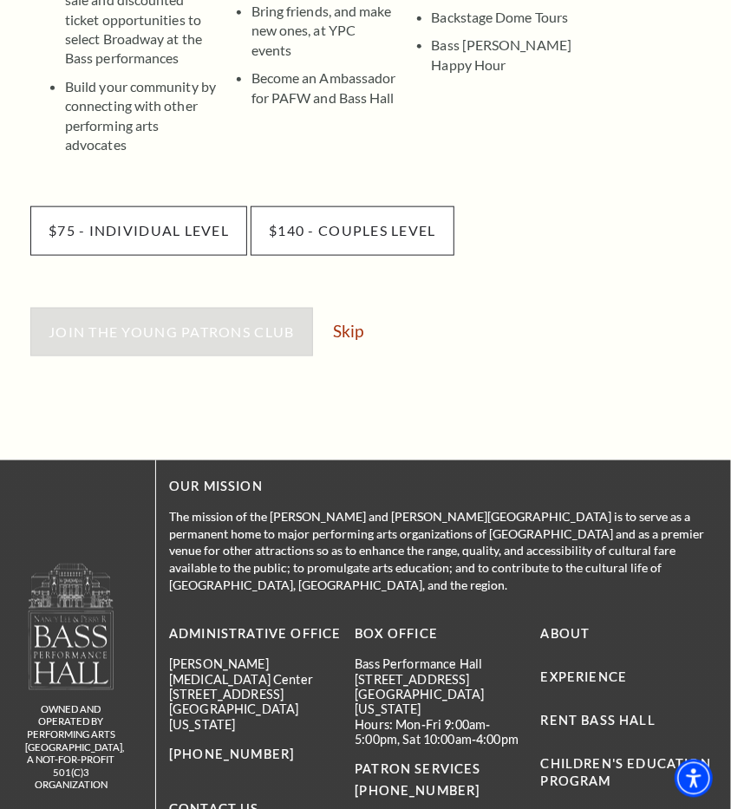
scroll to position [550, 0]
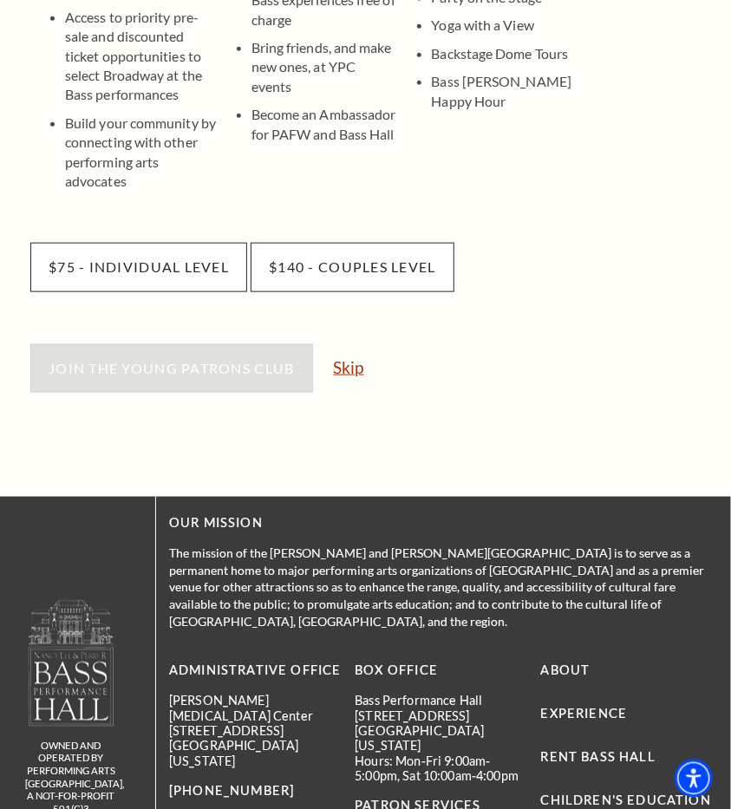
click at [360, 359] on link "Skip" at bounding box center [349, 367] width 30 height 16
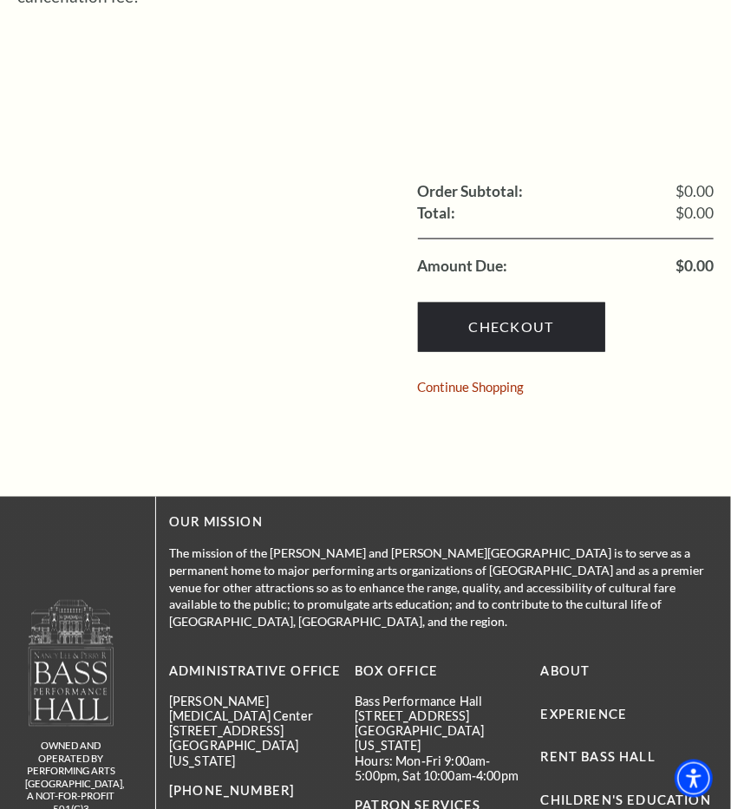
scroll to position [570, 0]
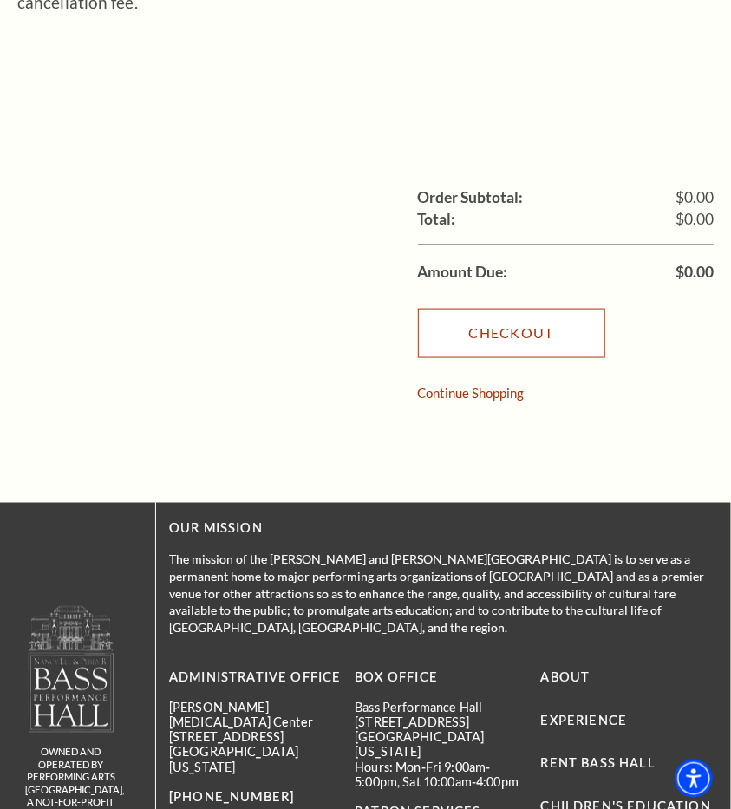
click at [559, 314] on link "Checkout" at bounding box center [511, 333] width 187 height 49
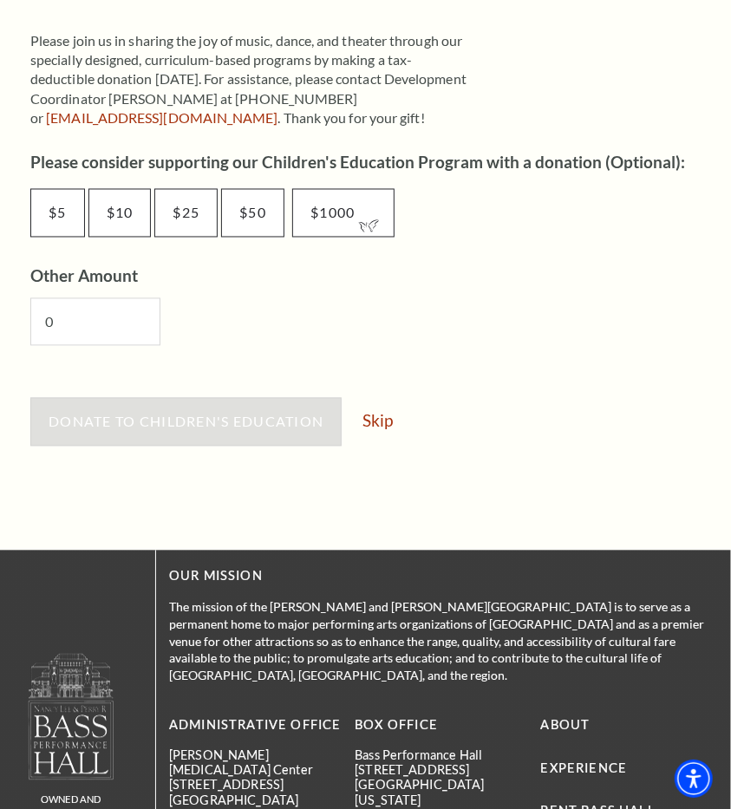
scroll to position [941, 0]
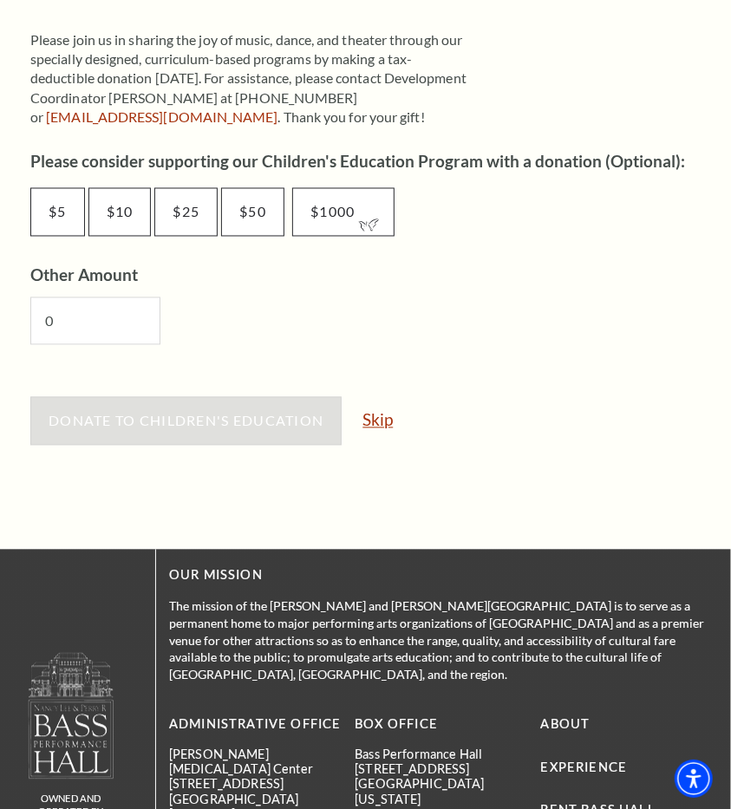
click at [390, 421] on link "Skip" at bounding box center [377, 419] width 30 height 16
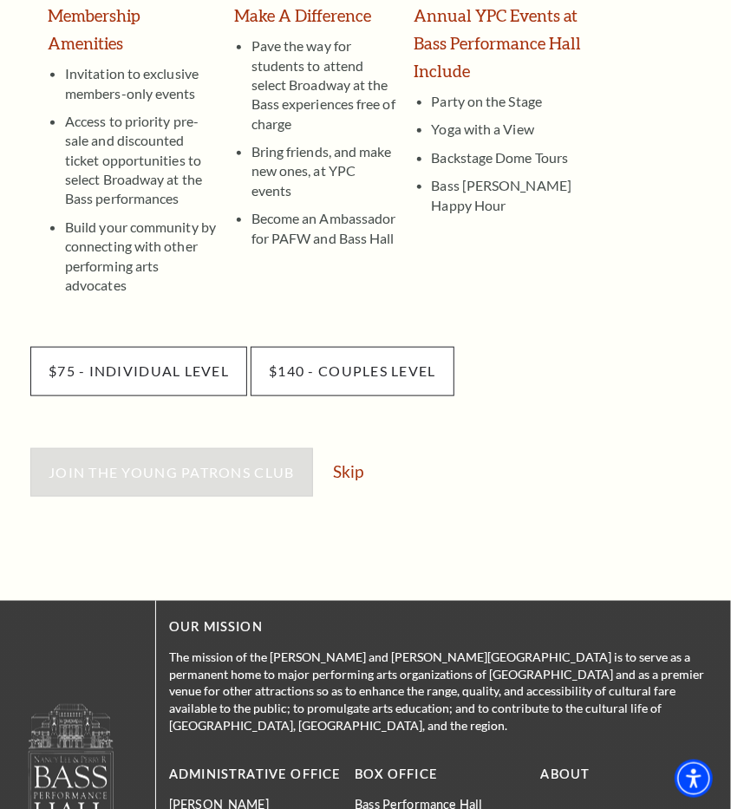
scroll to position [466, 0]
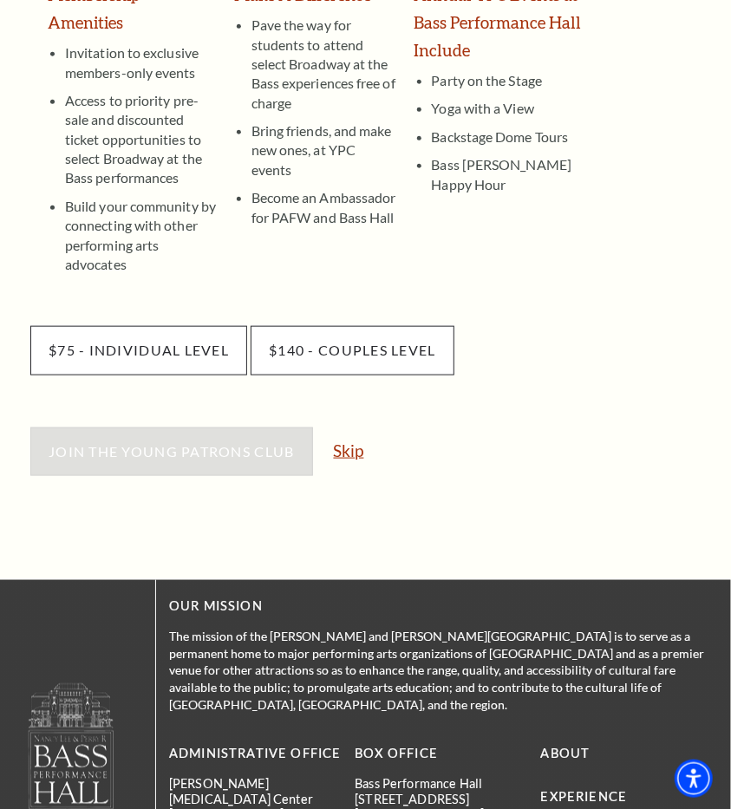
click at [346, 442] on link "Skip" at bounding box center [349, 450] width 30 height 16
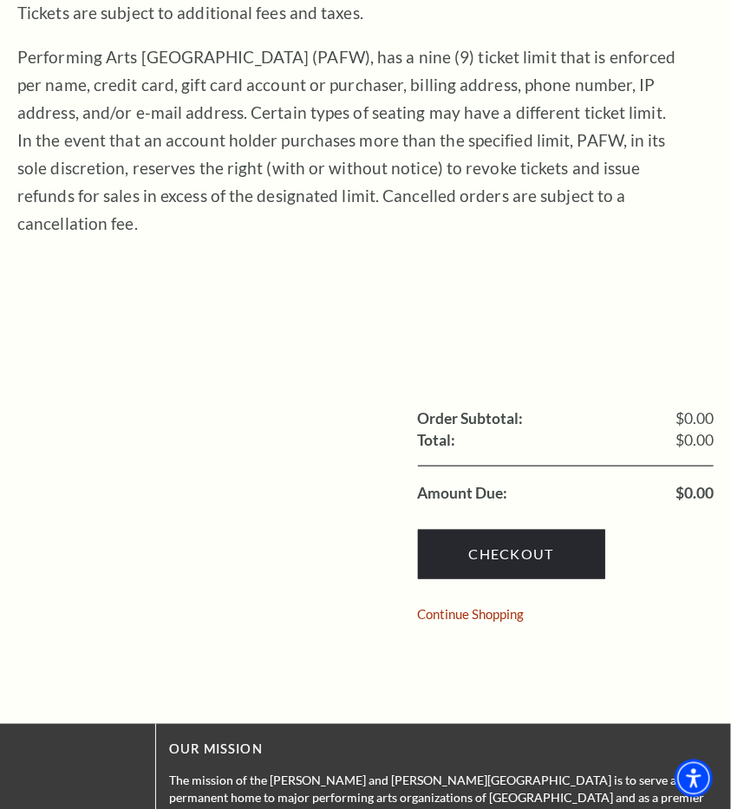
scroll to position [349, 0]
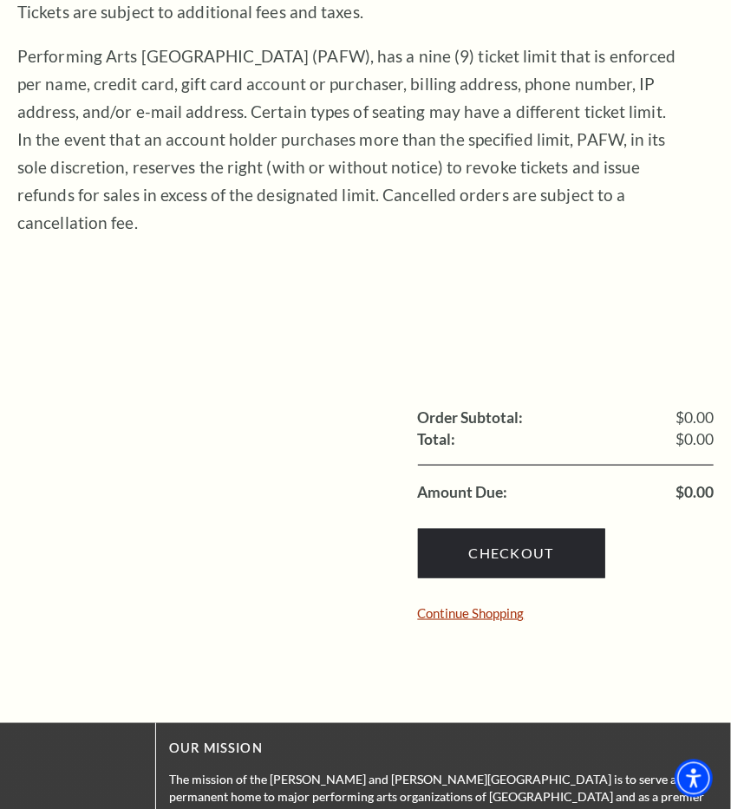
click at [427, 607] on link "Continue Shopping" at bounding box center [471, 613] width 107 height 13
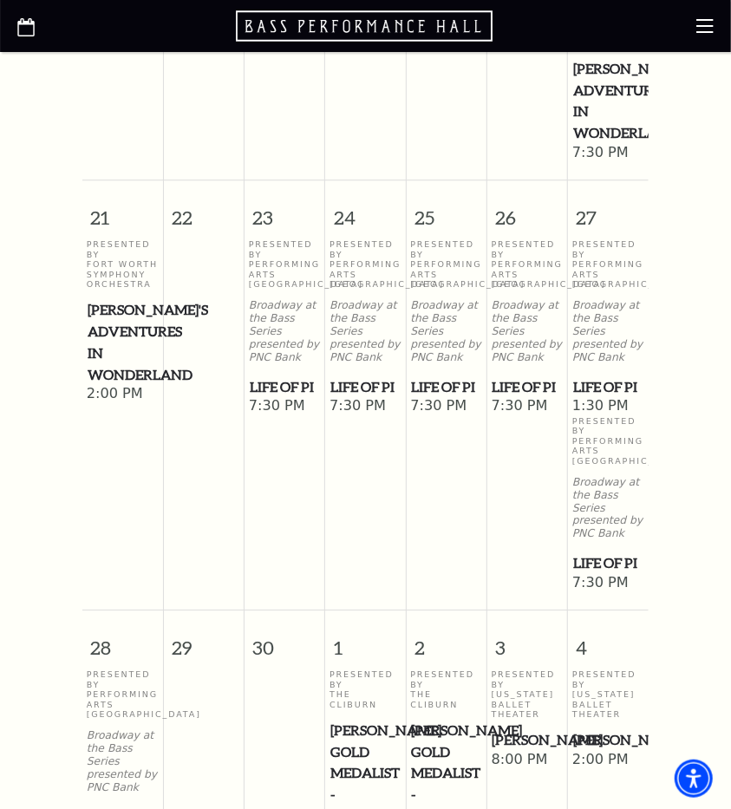
scroll to position [1446, 0]
click at [587, 552] on span "Life of Pi" at bounding box center [608, 563] width 70 height 22
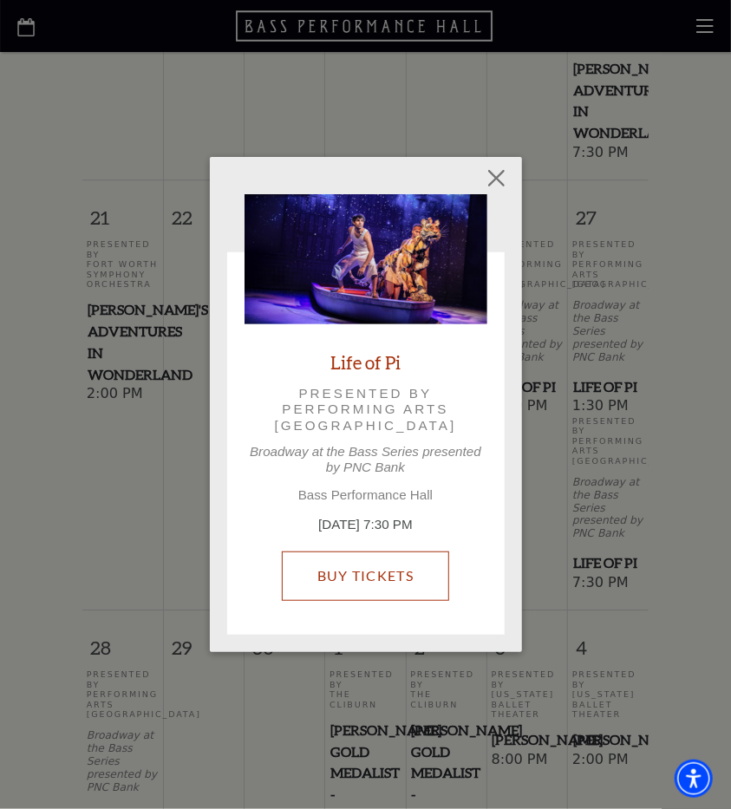
click at [388, 590] on link "Buy Tickets" at bounding box center [365, 575] width 167 height 49
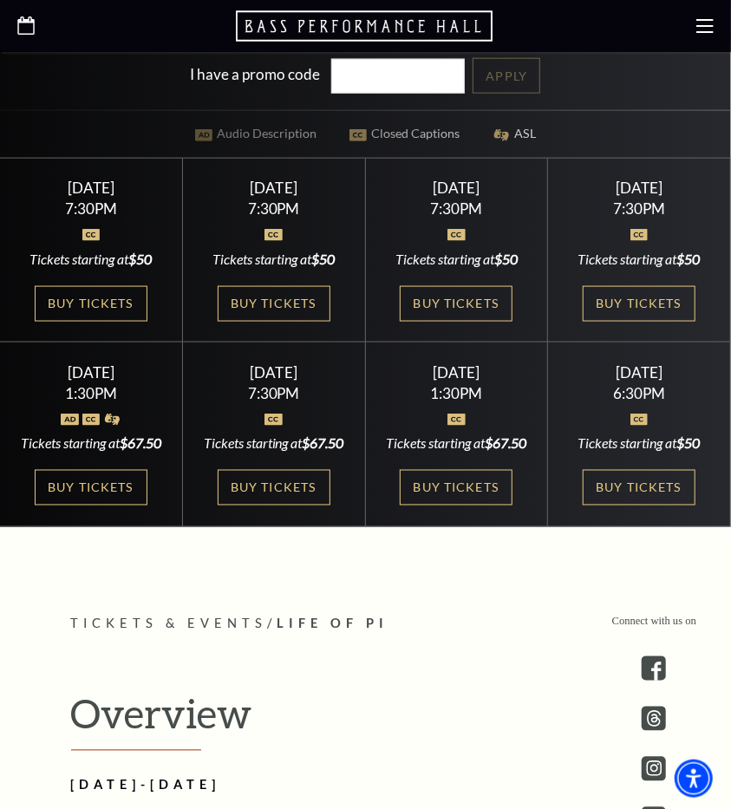
scroll to position [660, 0]
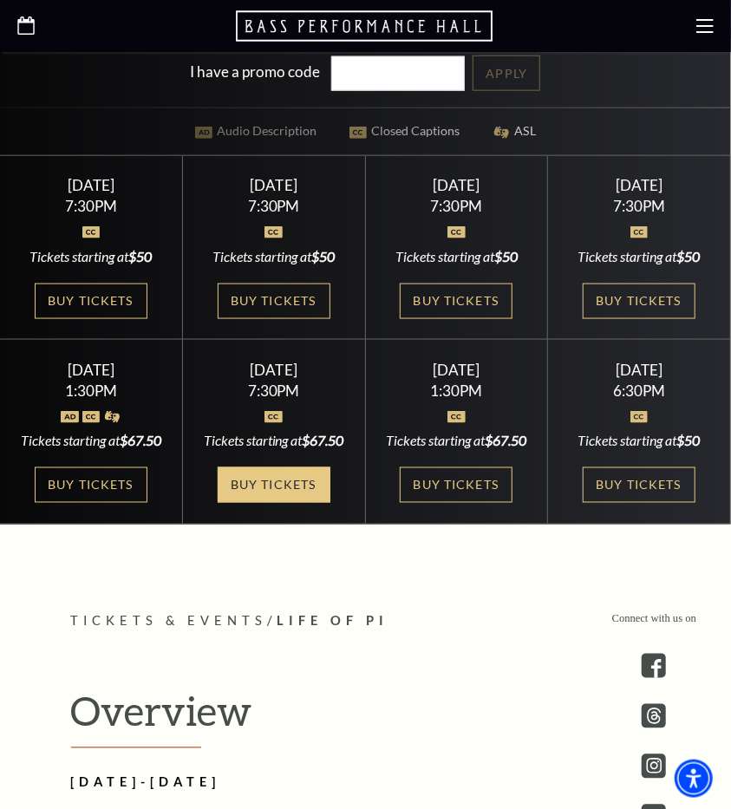
click at [265, 503] on link "Buy Tickets" at bounding box center [274, 485] width 113 height 36
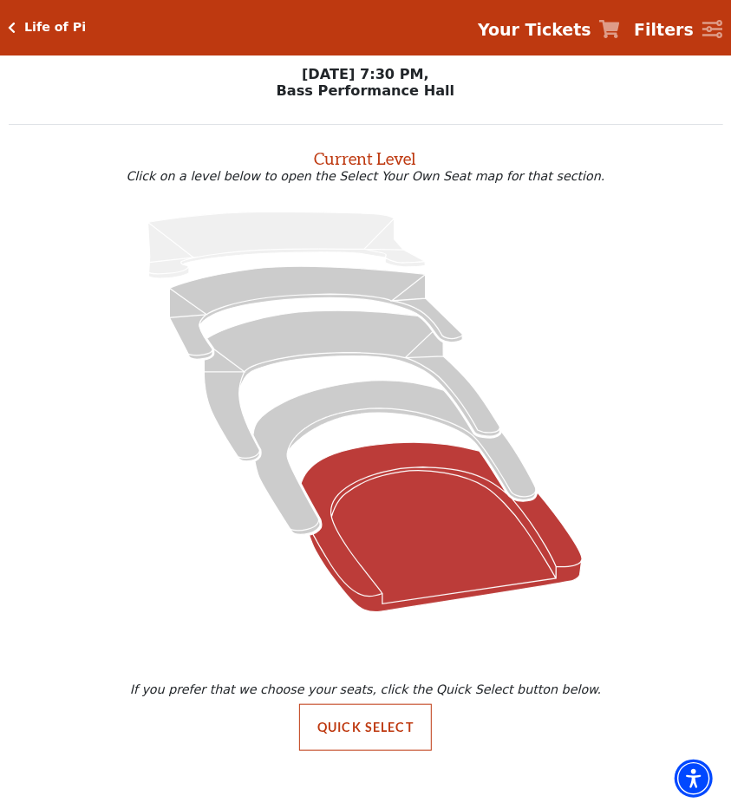
click at [471, 553] on icon "Orchestra / Parterre Circle - Seats Available: 40" at bounding box center [442, 527] width 281 height 170
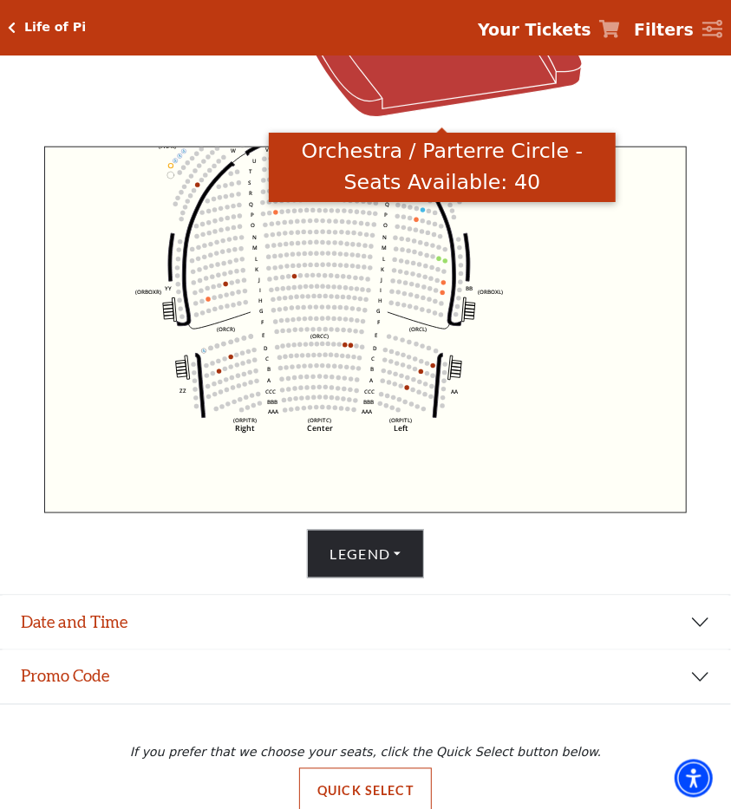
scroll to position [511, 0]
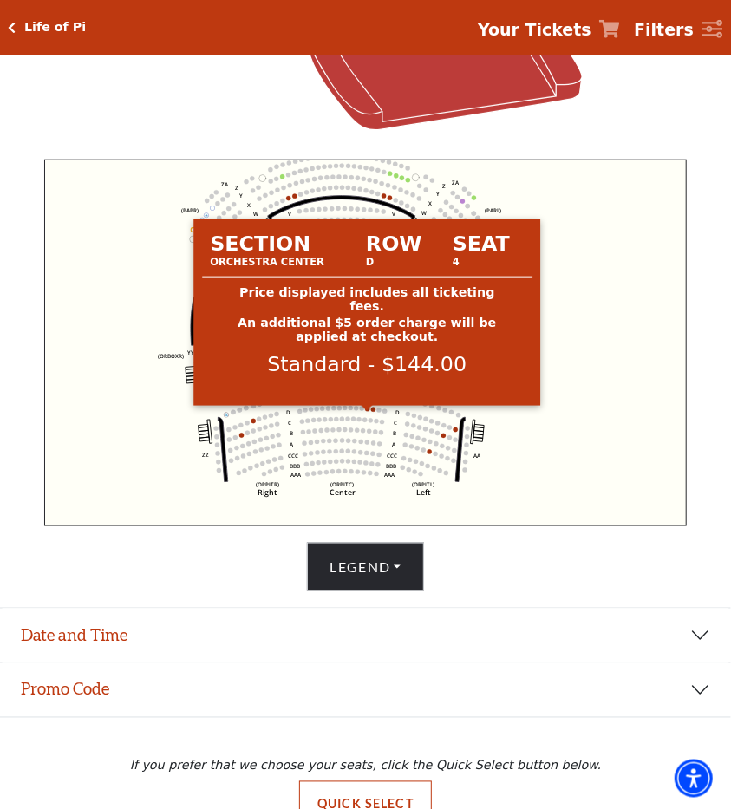
click at [366, 411] on circle at bounding box center [367, 409] width 4 height 4
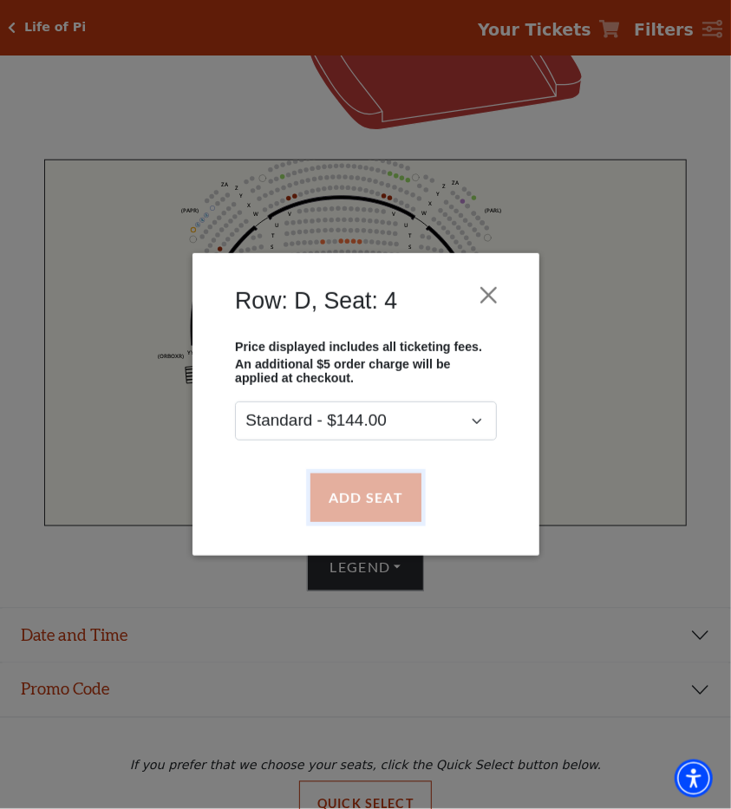
click at [367, 479] on button "Add Seat" at bounding box center [364, 497] width 111 height 49
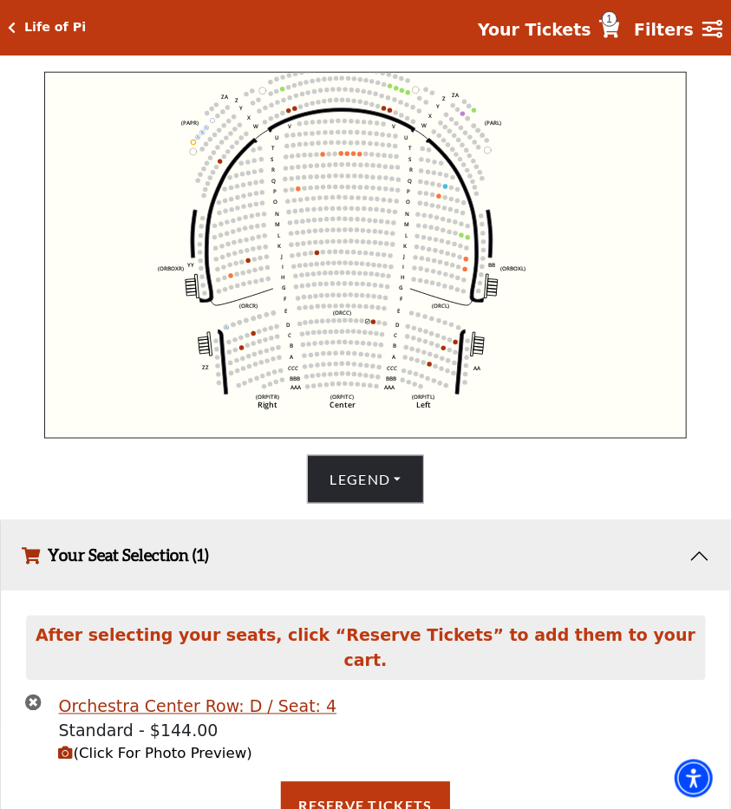
scroll to position [600, 0]
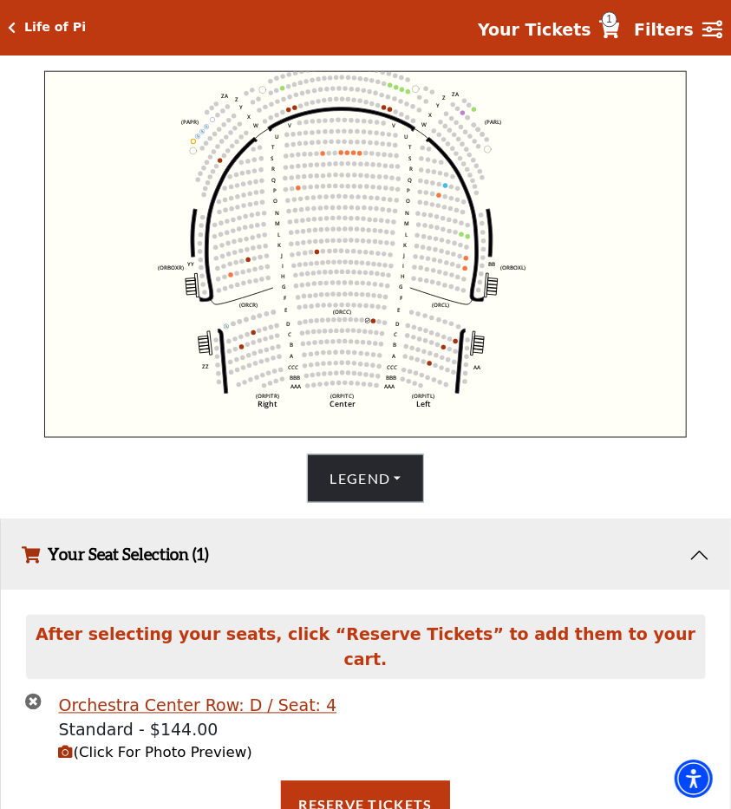
click at [372, 323] on use "Seat Selected" at bounding box center [373, 320] width 5 height 5
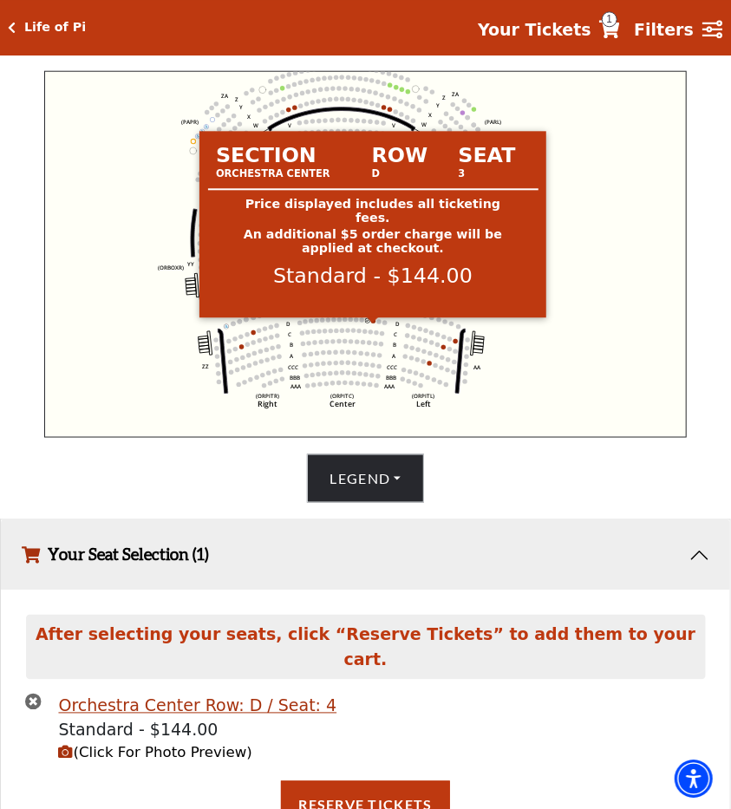
click at [372, 322] on circle at bounding box center [373, 320] width 4 height 4
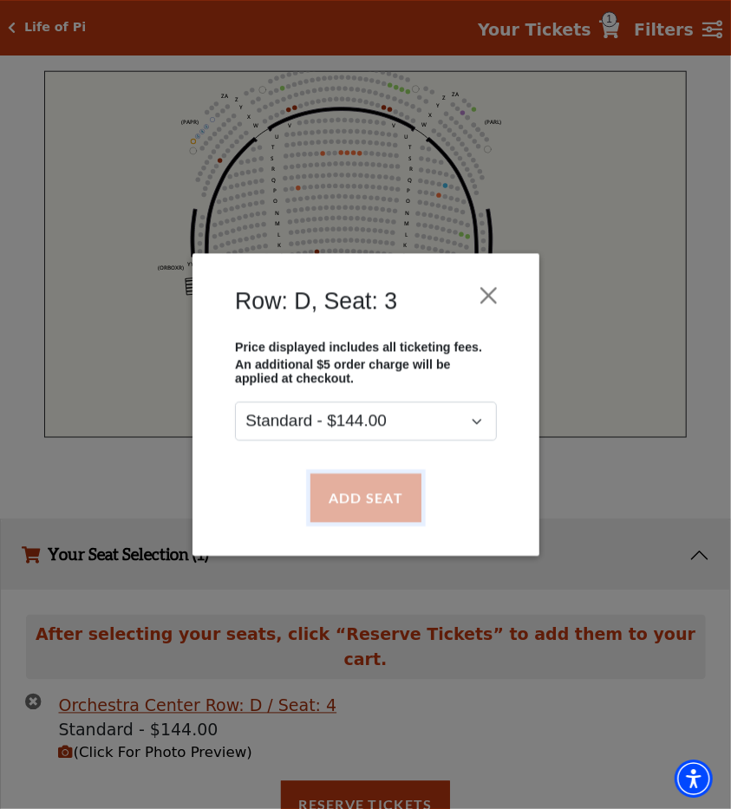
click at [386, 497] on button "Add Seat" at bounding box center [364, 497] width 111 height 49
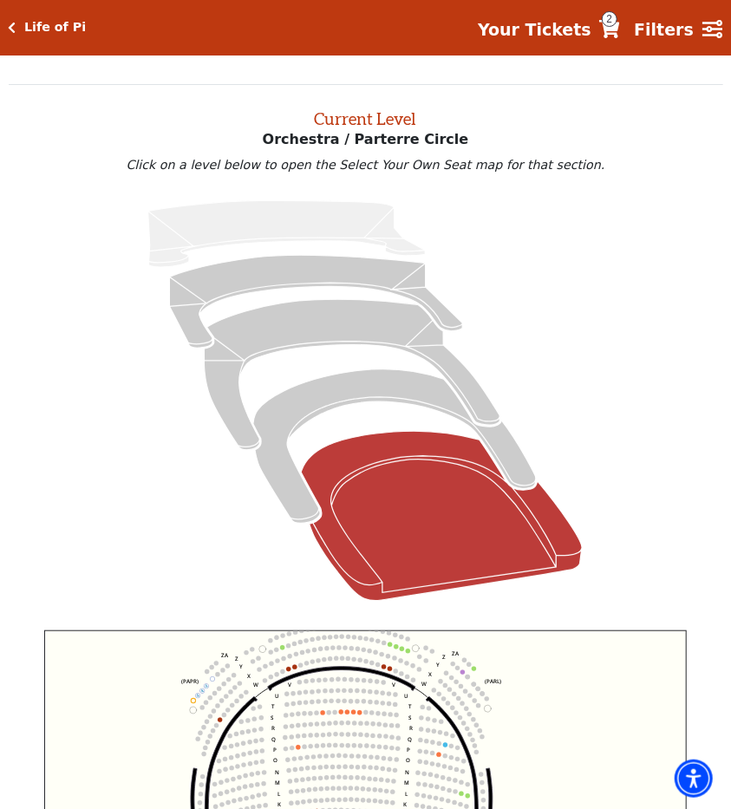
scroll to position [40, 0]
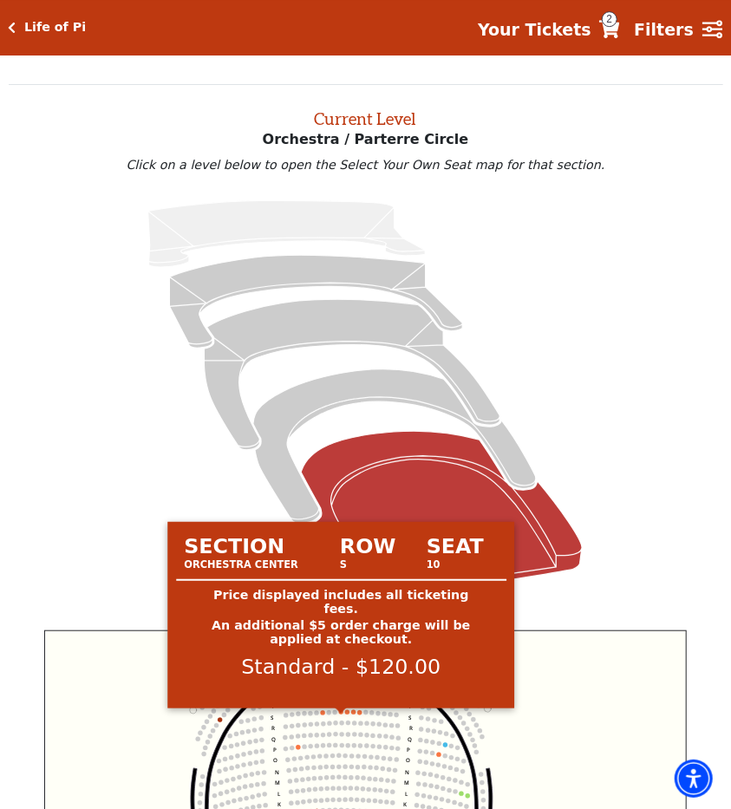
click at [341, 713] on circle at bounding box center [341, 711] width 4 height 4
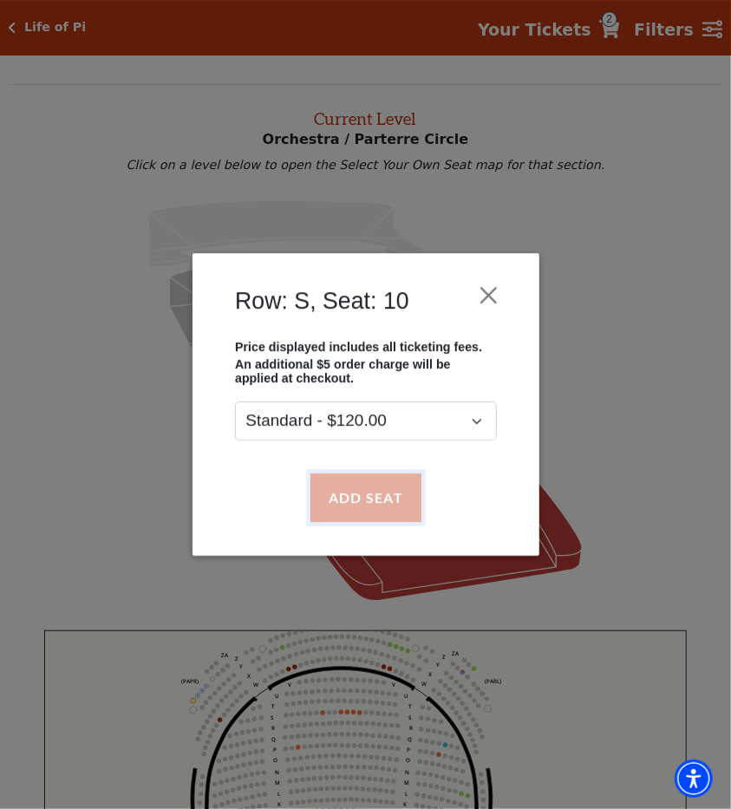
click at [342, 501] on button "Add Seat" at bounding box center [364, 497] width 111 height 49
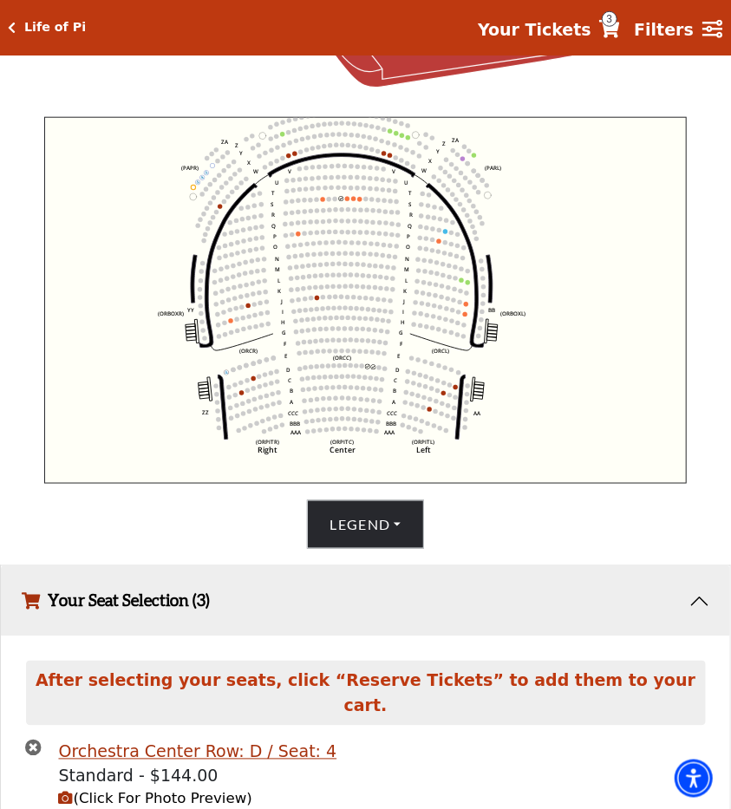
scroll to position [518, 0]
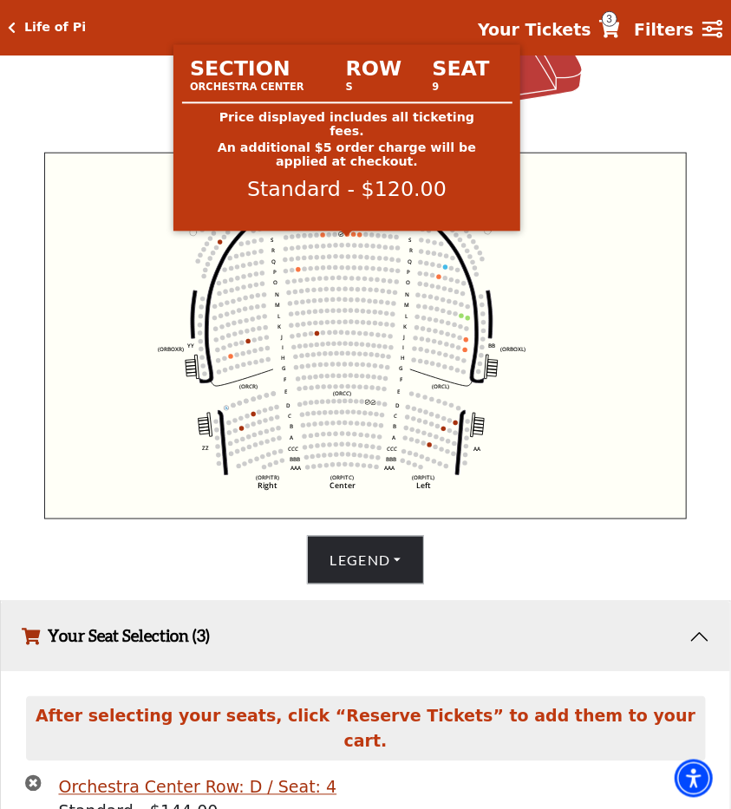
click at [346, 237] on circle at bounding box center [347, 234] width 4 height 4
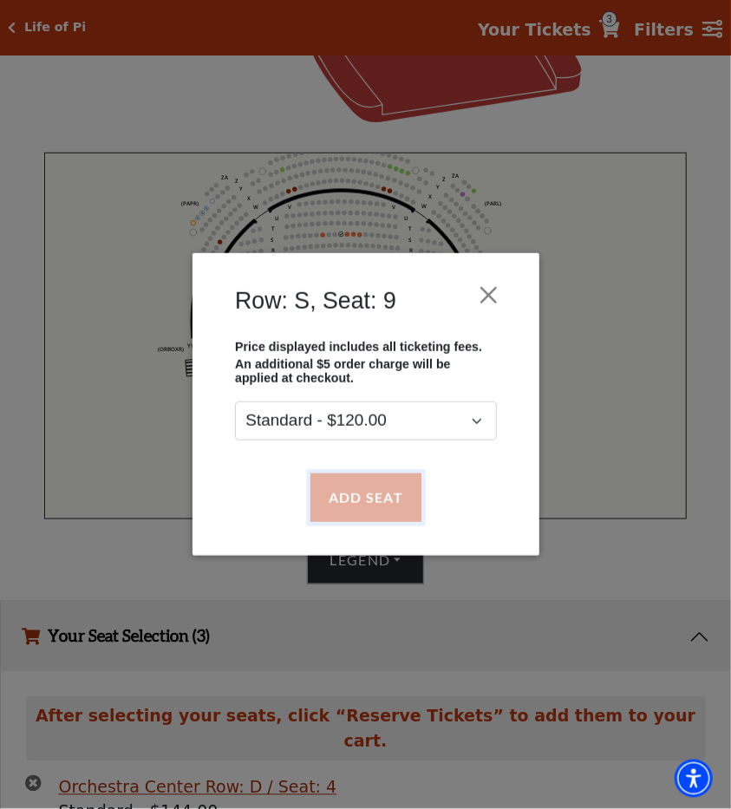
click at [370, 496] on button "Add Seat" at bounding box center [364, 497] width 111 height 49
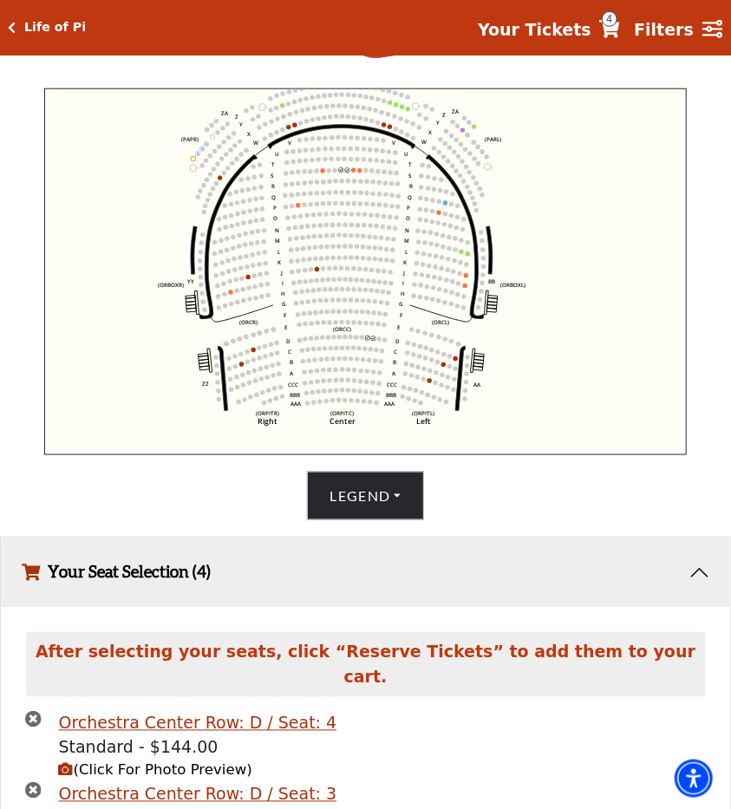
scroll to position [565, 0]
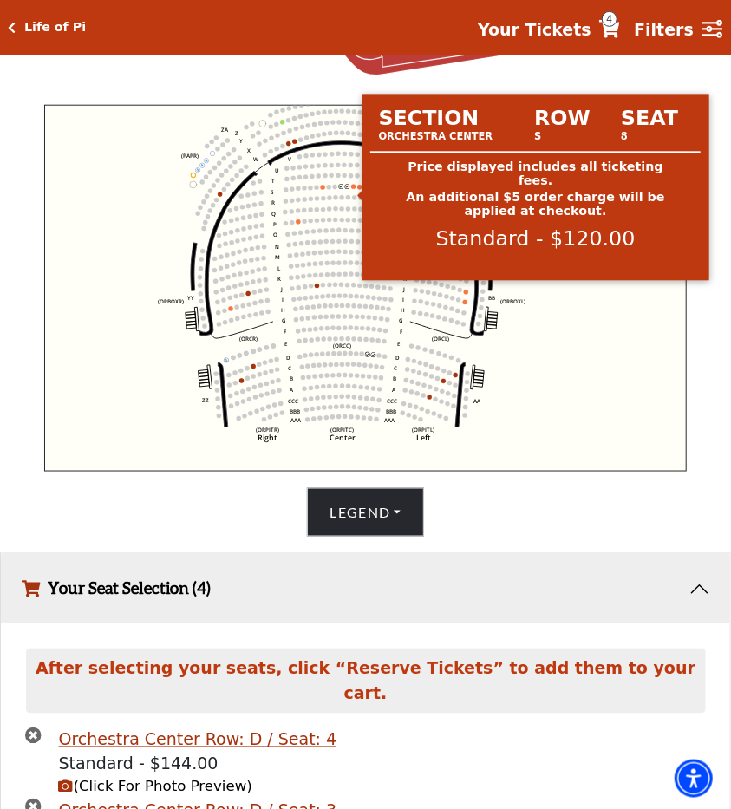
click at [352, 189] on circle at bounding box center [353, 187] width 4 height 4
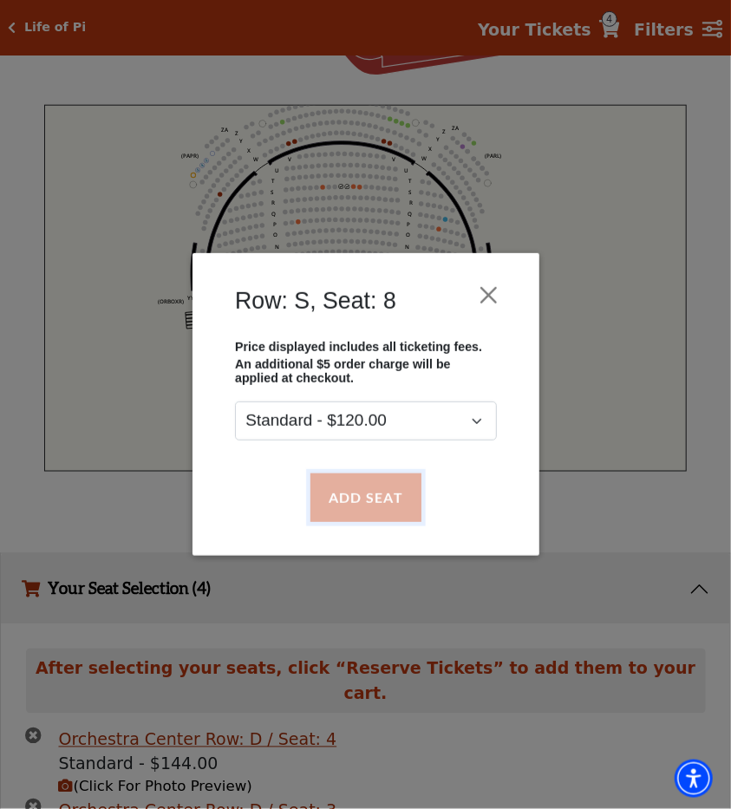
click at [342, 492] on button "Add Seat" at bounding box center [364, 497] width 111 height 49
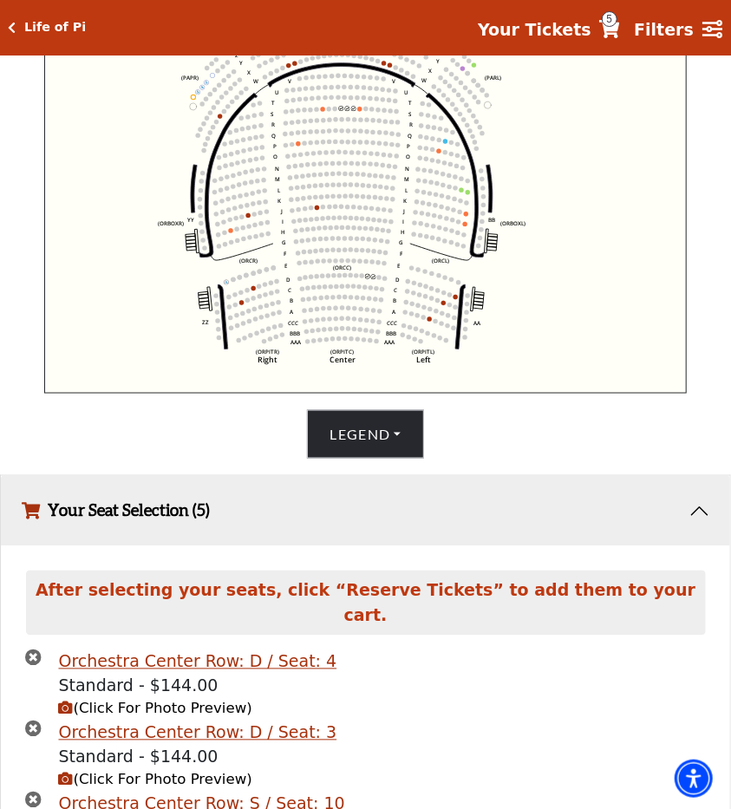
scroll to position [626, 0]
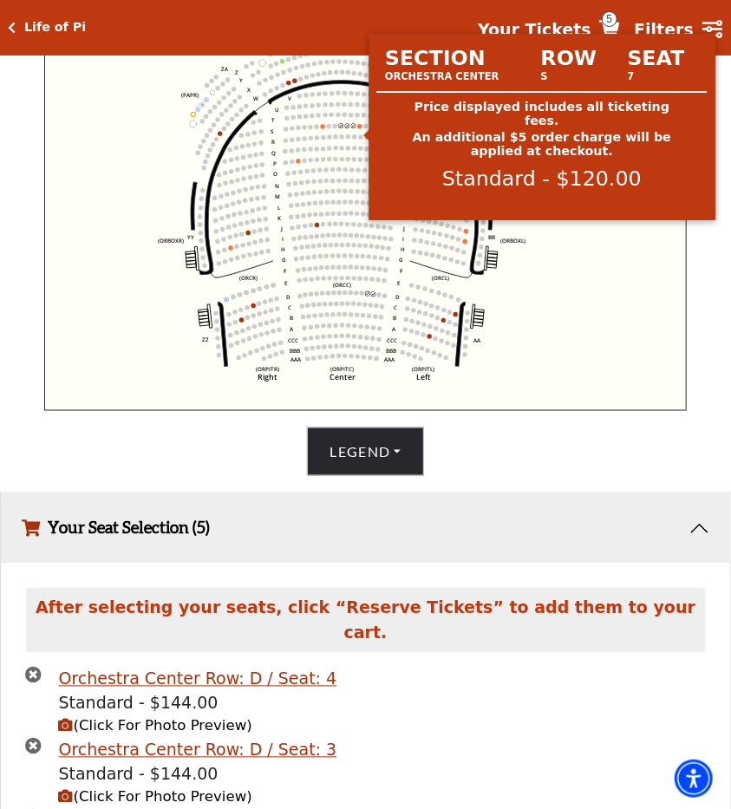
click at [360, 128] on circle at bounding box center [359, 126] width 4 height 4
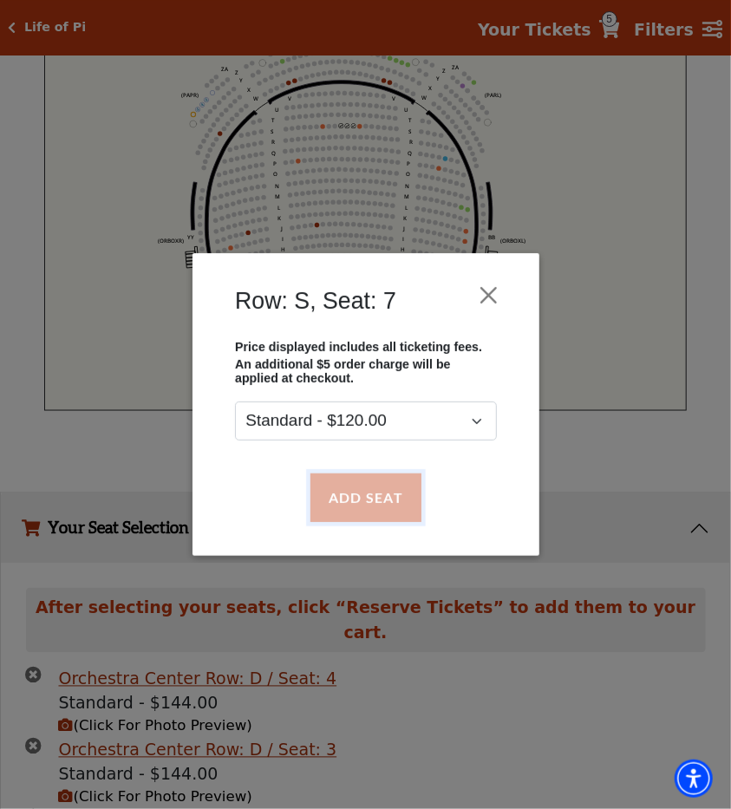
click at [382, 492] on button "Add Seat" at bounding box center [364, 497] width 111 height 49
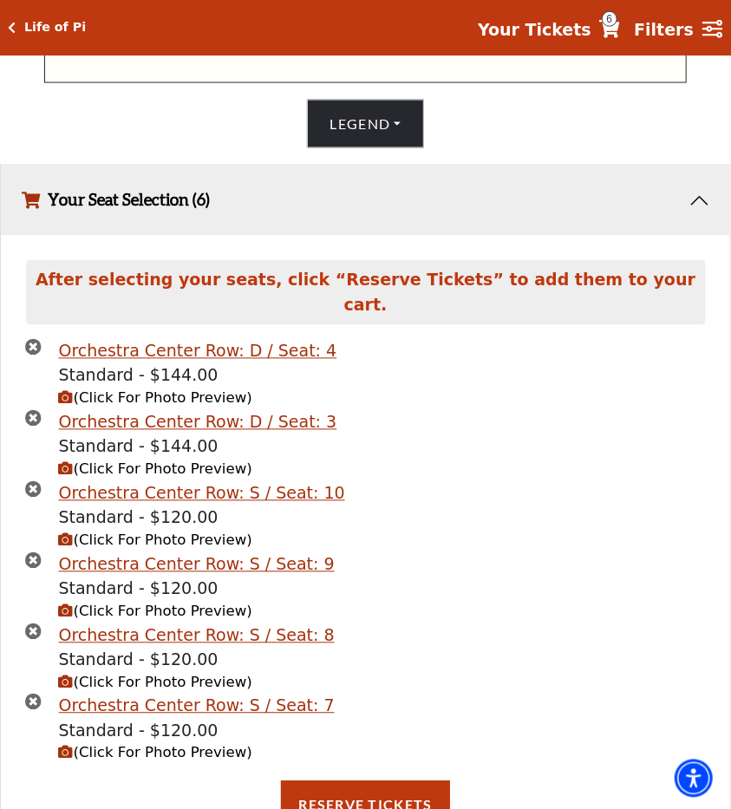
scroll to position [996, 0]
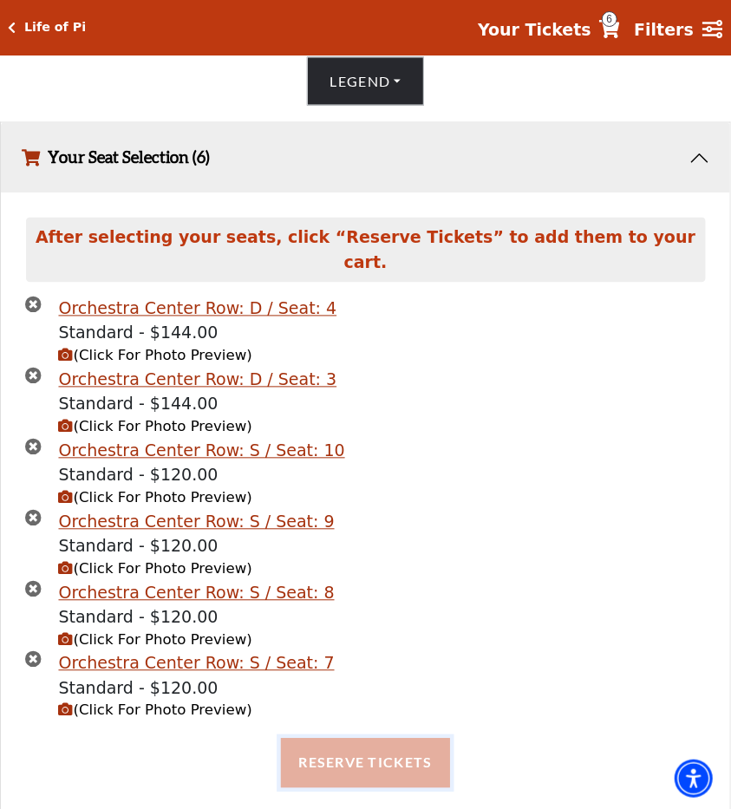
click at [299, 742] on button "Reserve Tickets" at bounding box center [365, 763] width 168 height 49
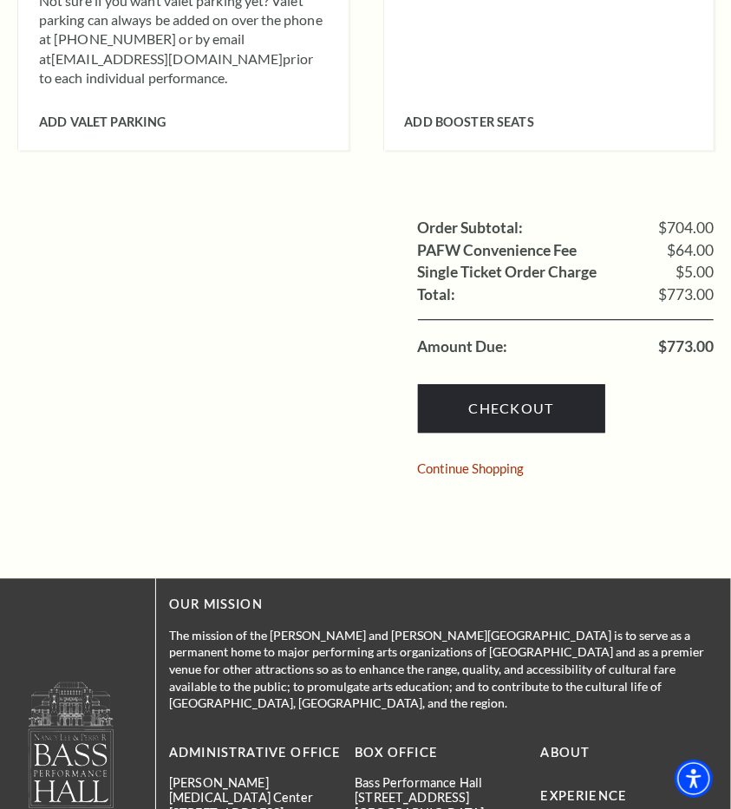
scroll to position [1315, 0]
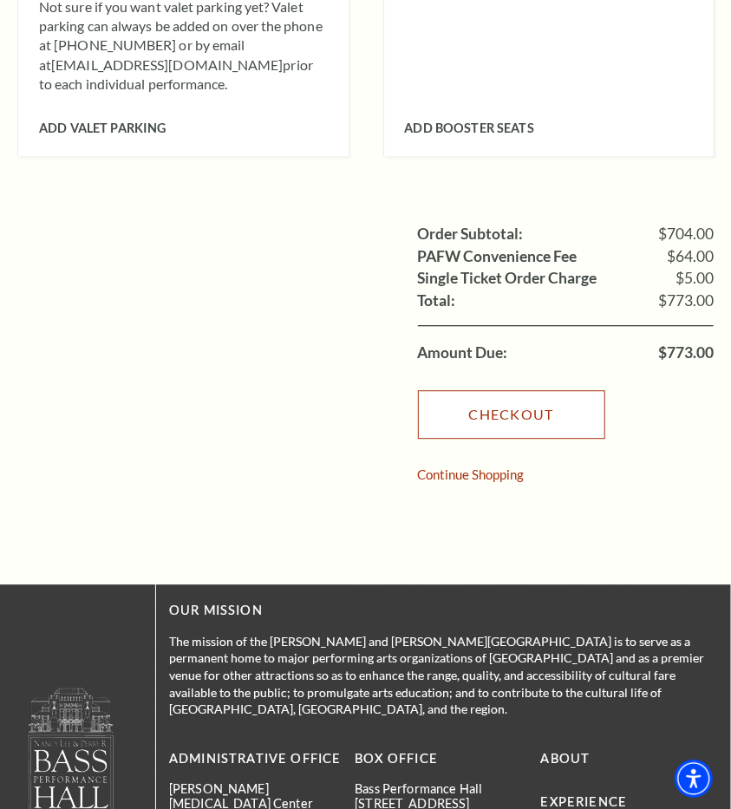
click at [490, 390] on link "Checkout" at bounding box center [511, 414] width 187 height 49
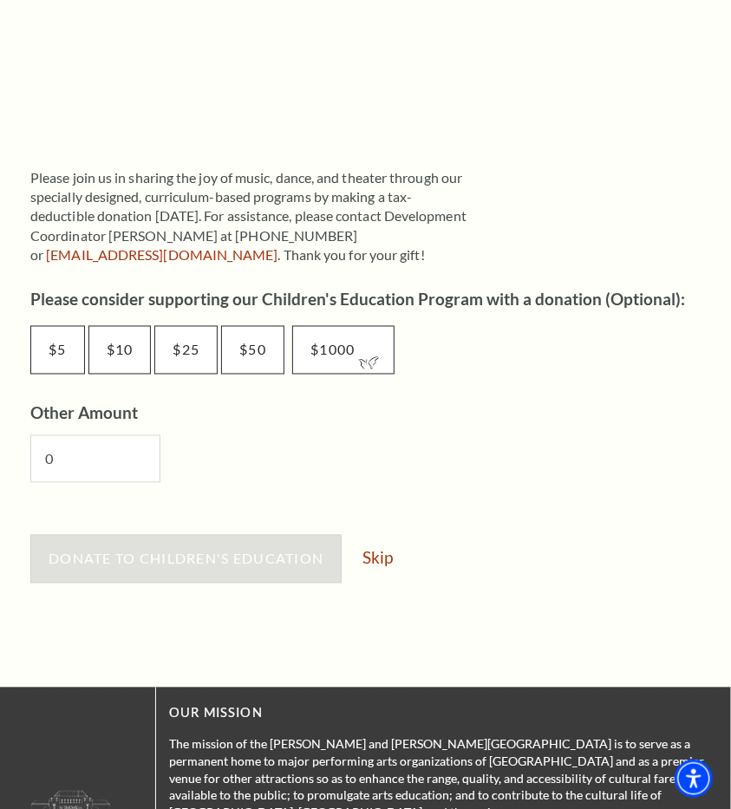
scroll to position [811, 0]
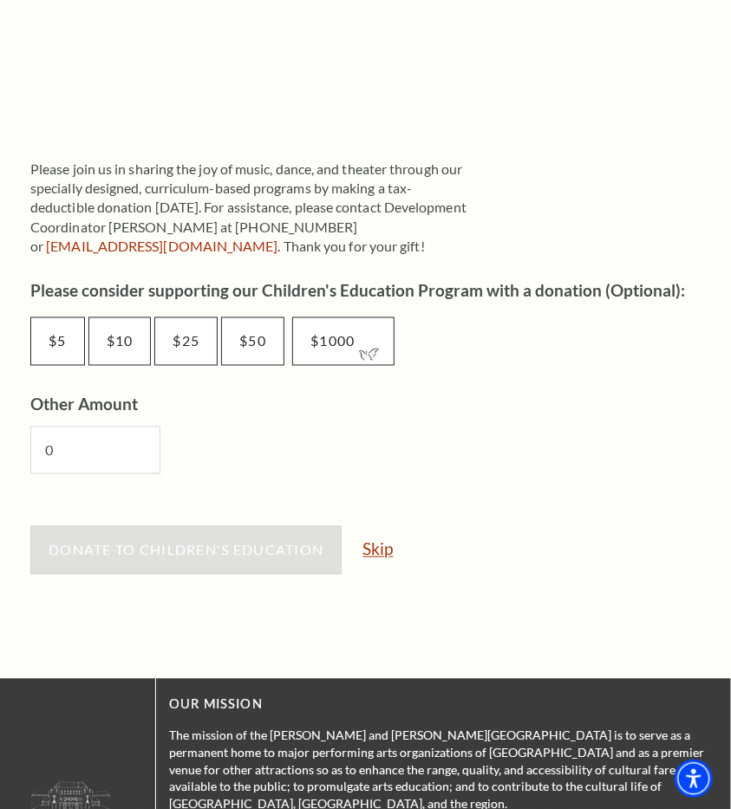
click at [384, 548] on link "Skip" at bounding box center [377, 549] width 30 height 16
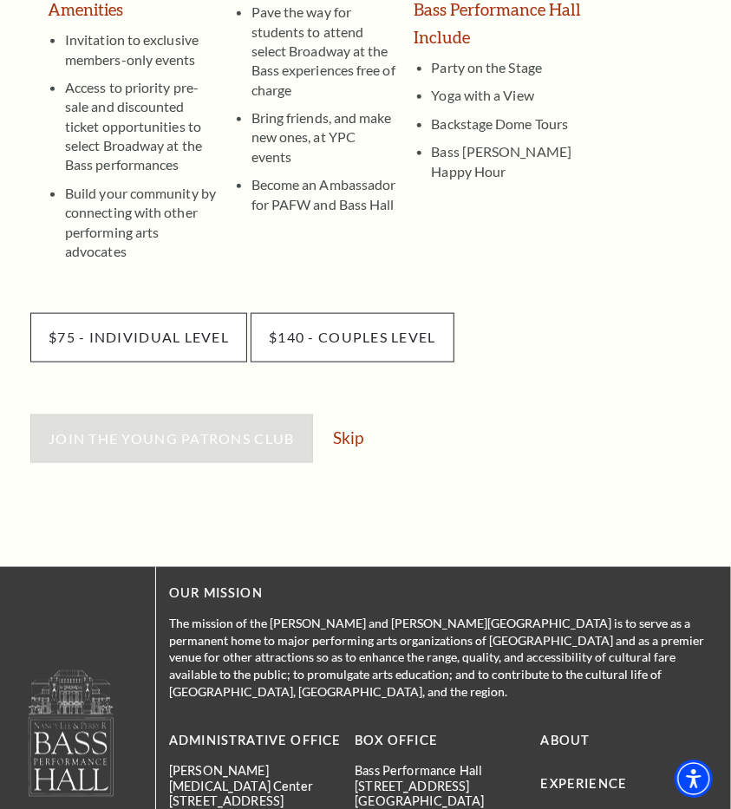
scroll to position [452, 0]
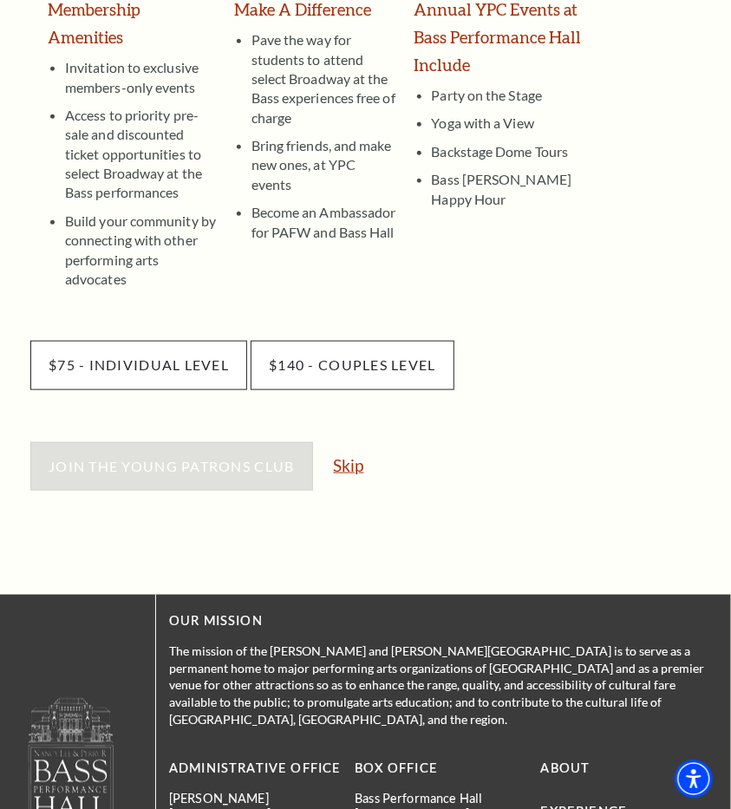
click at [360, 457] on link "Skip" at bounding box center [349, 465] width 30 height 16
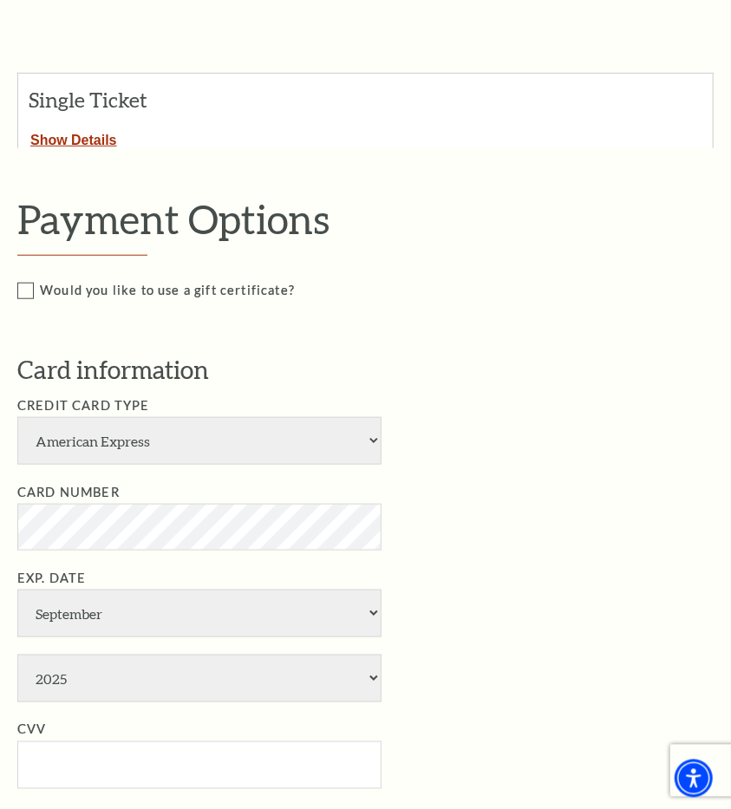
scroll to position [368, 0]
click at [51, 444] on select "American Express Visa Master Card Discover" at bounding box center [199, 442] width 364 height 48
click at [17, 418] on select "American Express Visa Master Card Discover" at bounding box center [199, 442] width 364 height 48
select select "24"
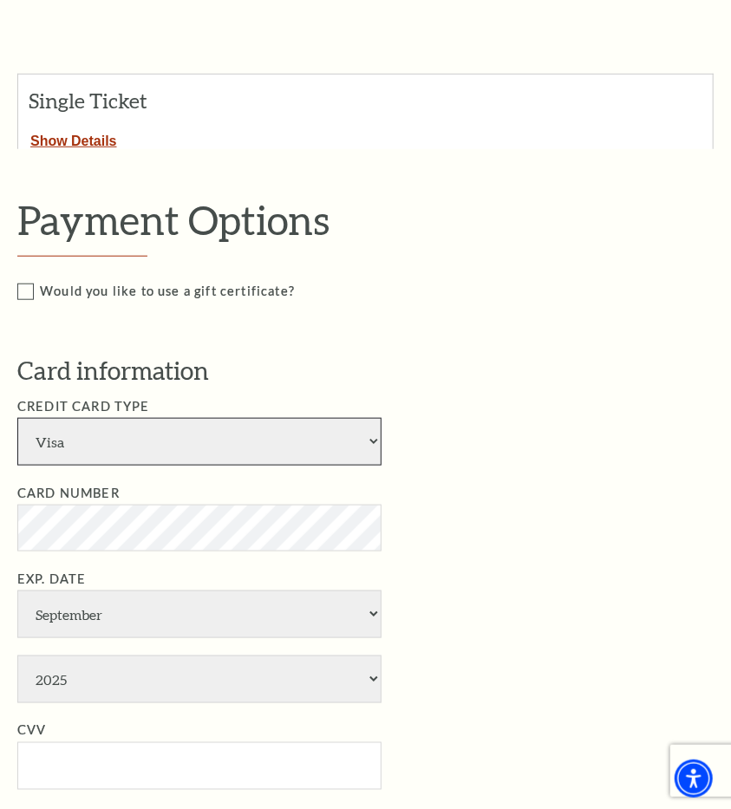
click option "Visa" at bounding box center [0, 0] width 0 height 0
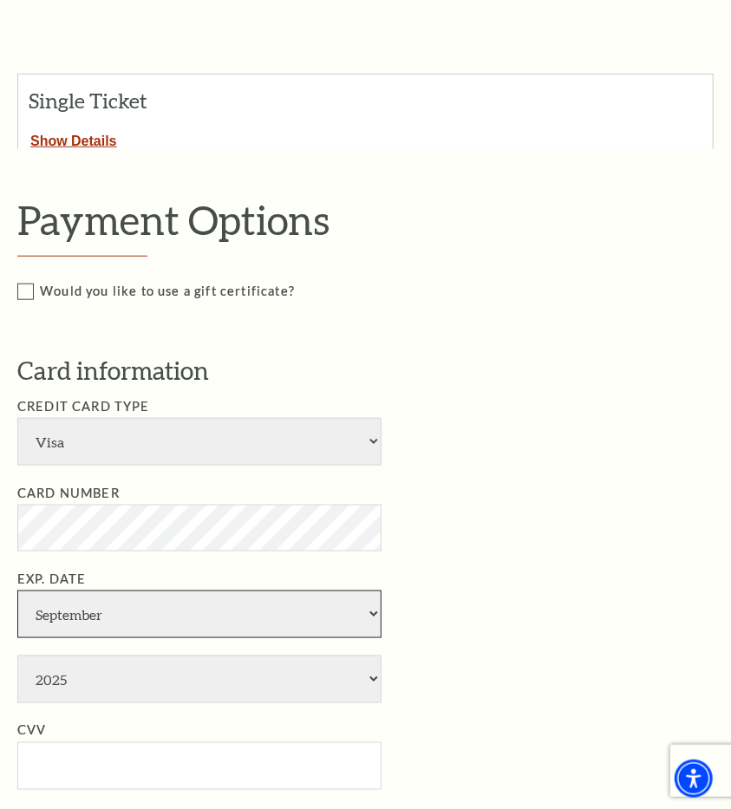
select select "6"
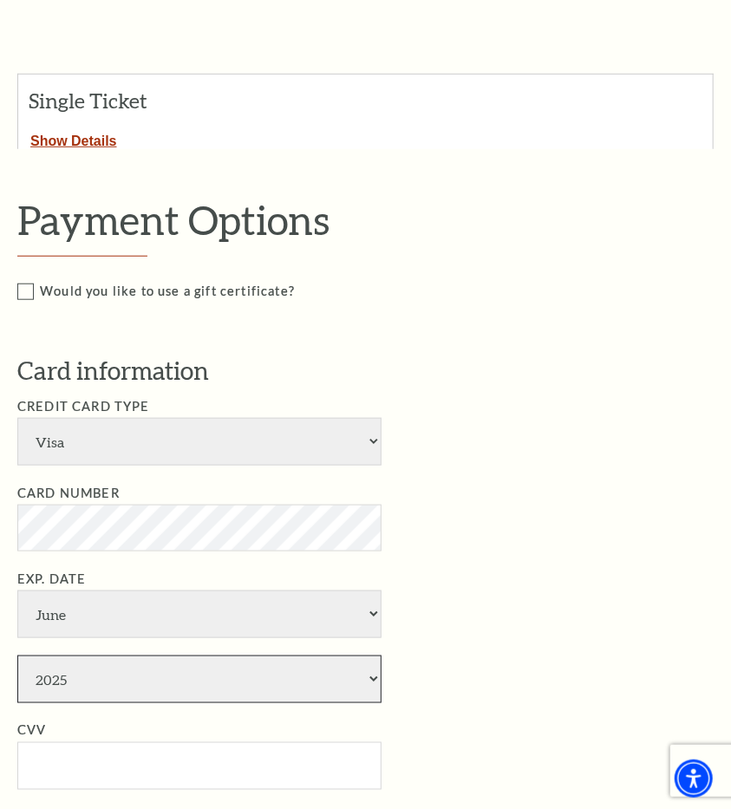
select select "2029"
type input "[PERSON_NAME]"
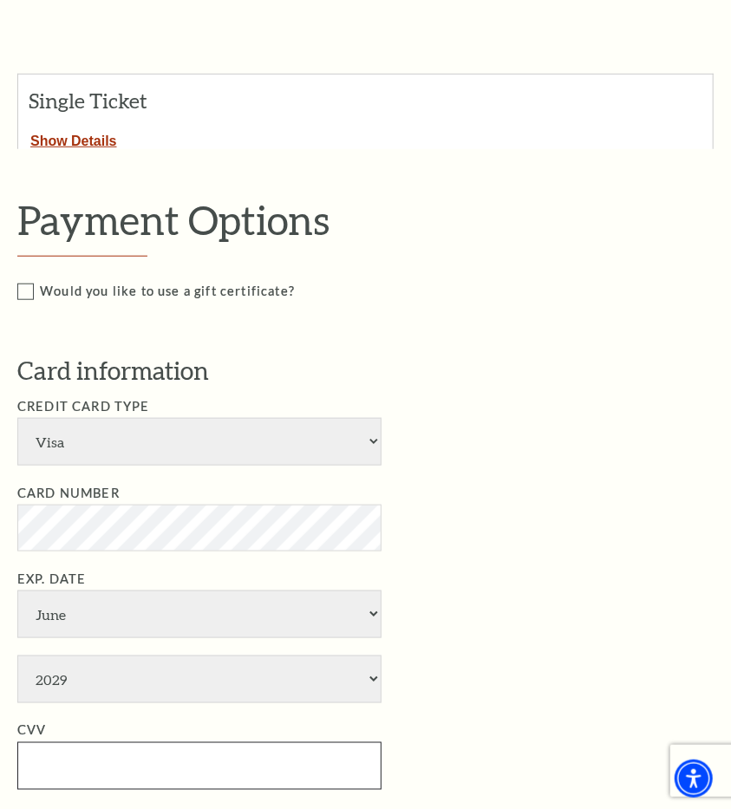
click at [216, 760] on input "CVV" at bounding box center [199, 766] width 364 height 48
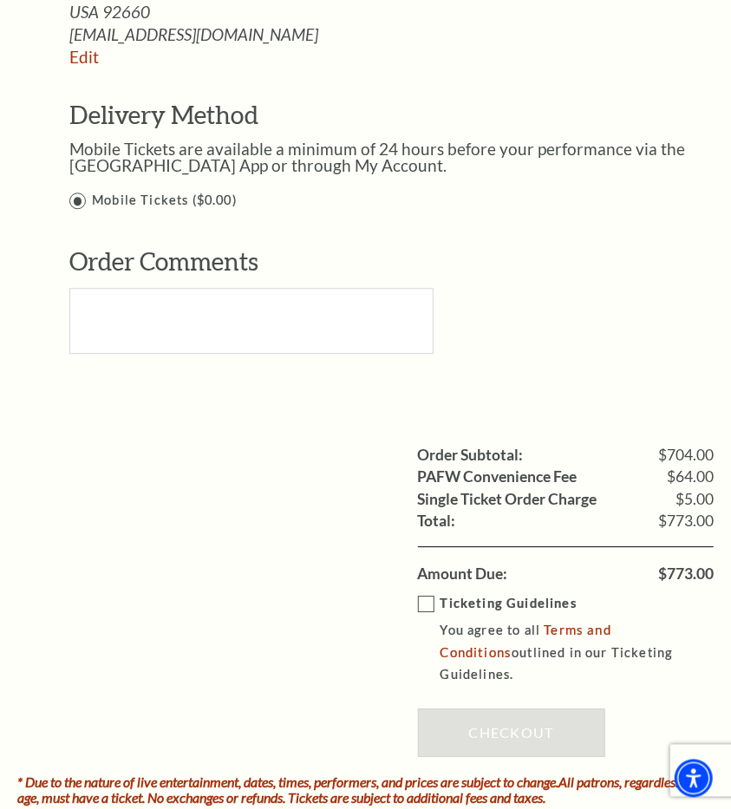
scroll to position [1390, 0]
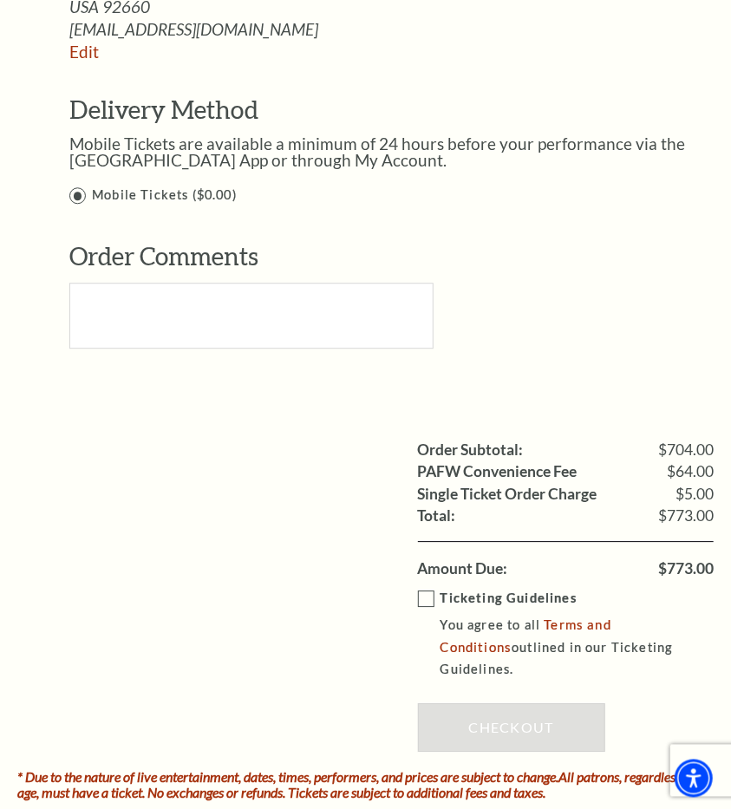
type input "710"
click at [433, 602] on label "Ticketing Guidelines You agree to all Terms and Conditions outlined in our Tick…" at bounding box center [578, 635] width 321 height 92
click at [0, 0] on input "Ticketing Guidelines You agree to all Terms and Conditions outlined in our Tick…" at bounding box center [0, 0] width 0 height 0
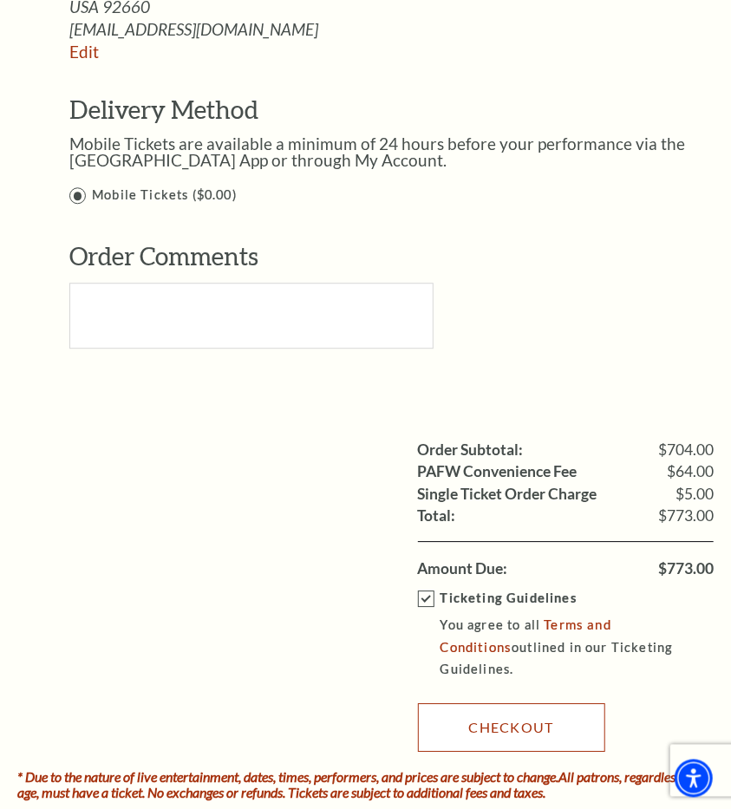
click at [570, 726] on link "Checkout" at bounding box center [511, 728] width 187 height 49
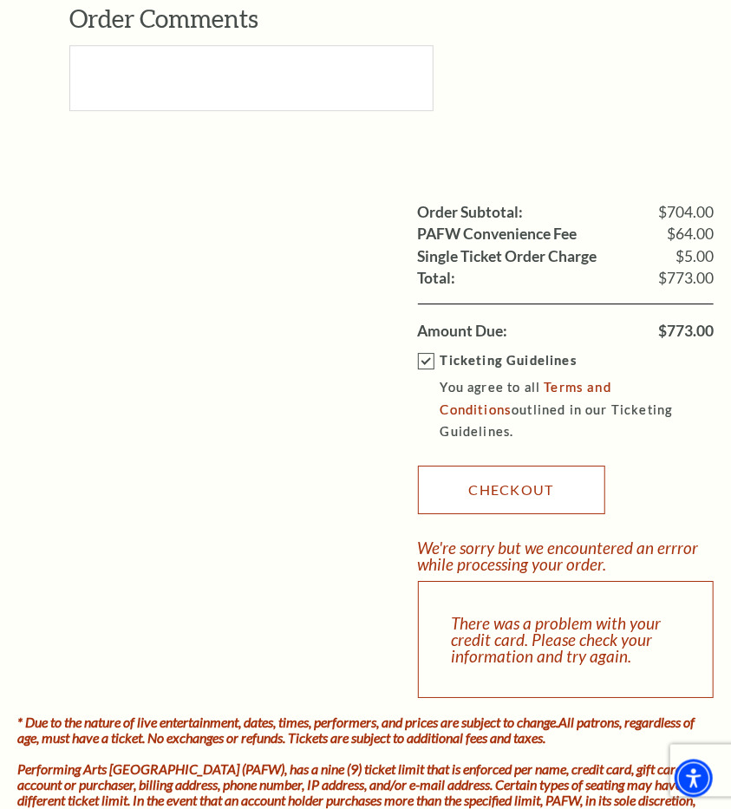
scroll to position [1628, 0]
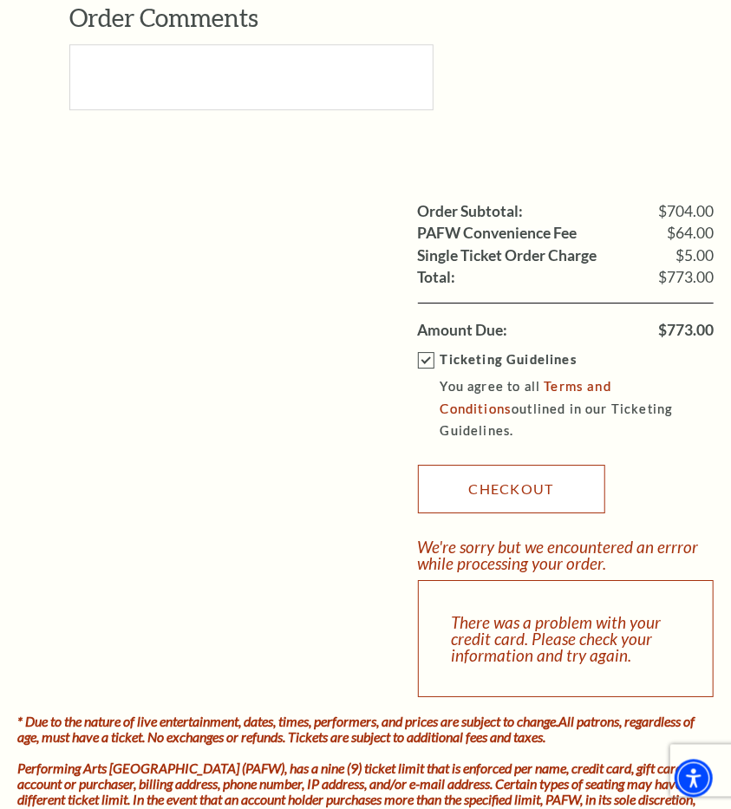
click at [585, 481] on link "Checkout" at bounding box center [511, 490] width 187 height 49
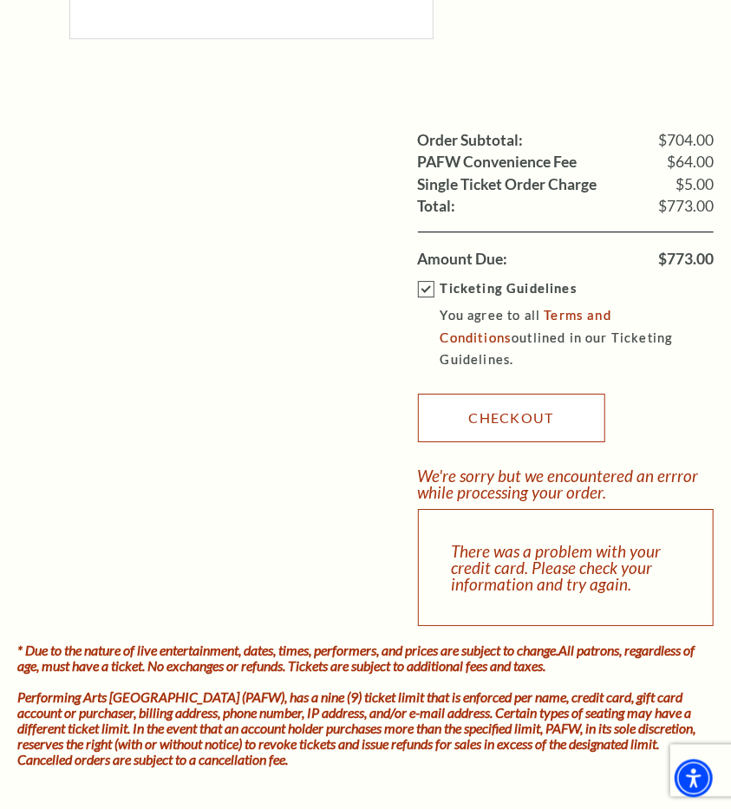
scroll to position [1702, 0]
